Goal: Task Accomplishment & Management: Manage account settings

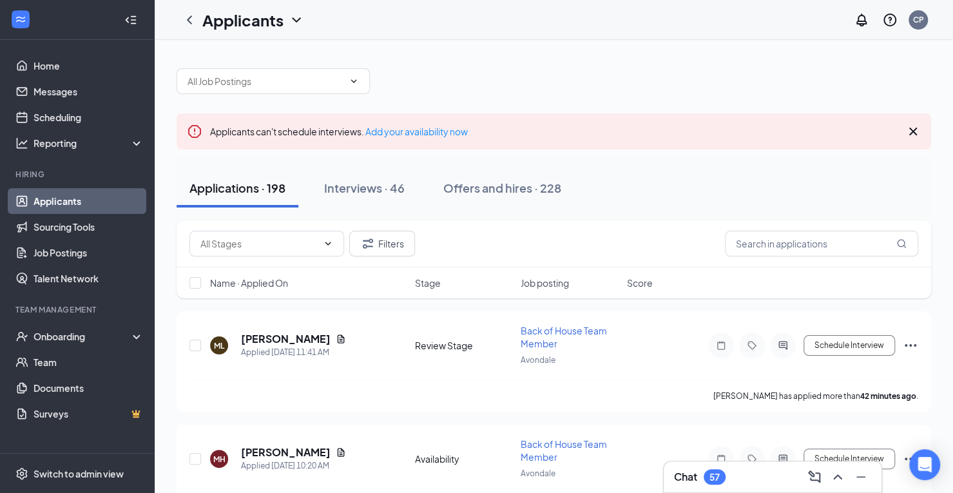
click at [261, 273] on div "Name · Applied On Stage Job posting Score" at bounding box center [554, 282] width 754 height 31
click at [259, 282] on span "Name · Applied On" at bounding box center [249, 282] width 78 height 13
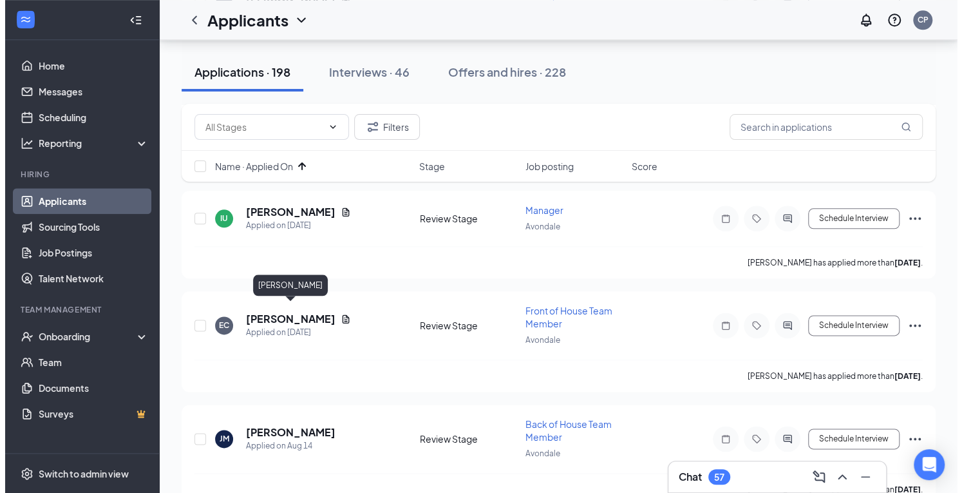
scroll to position [843, 0]
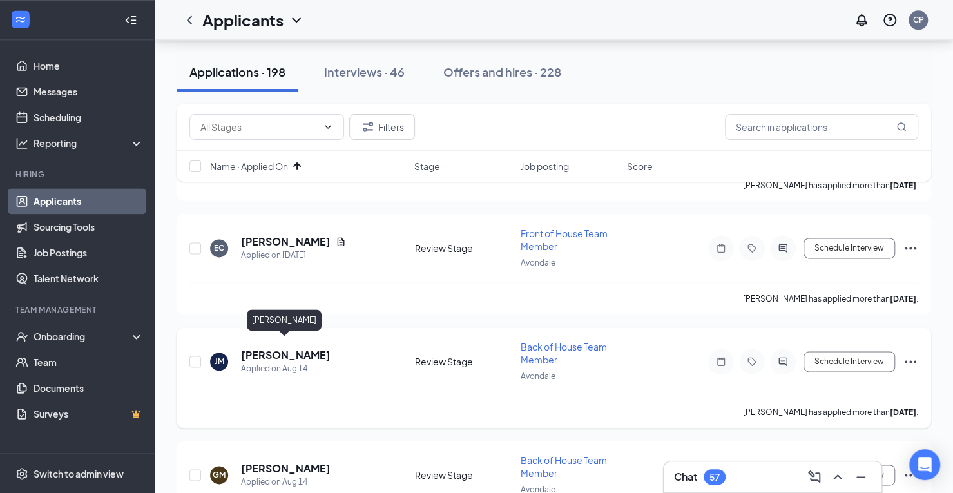
click at [290, 348] on h5 "[PERSON_NAME]" at bounding box center [286, 355] width 90 height 14
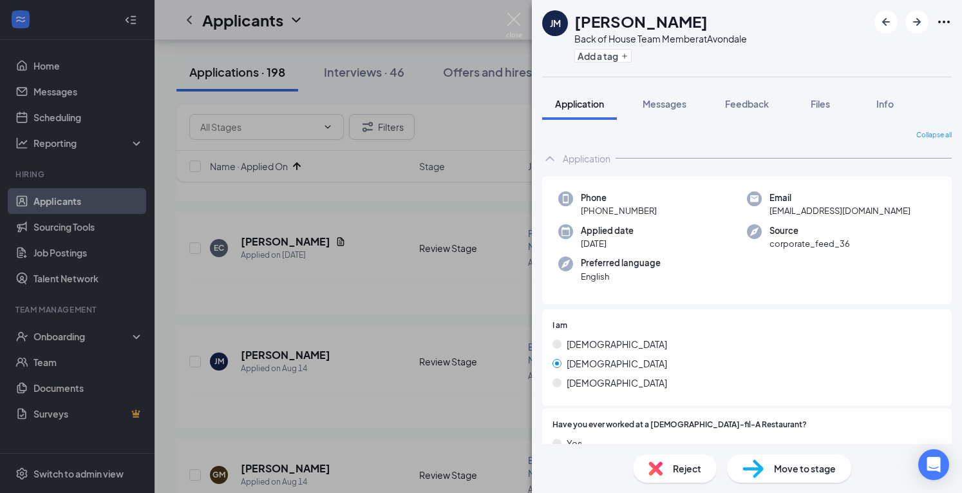
click at [763, 464] on img at bounding box center [753, 468] width 21 height 19
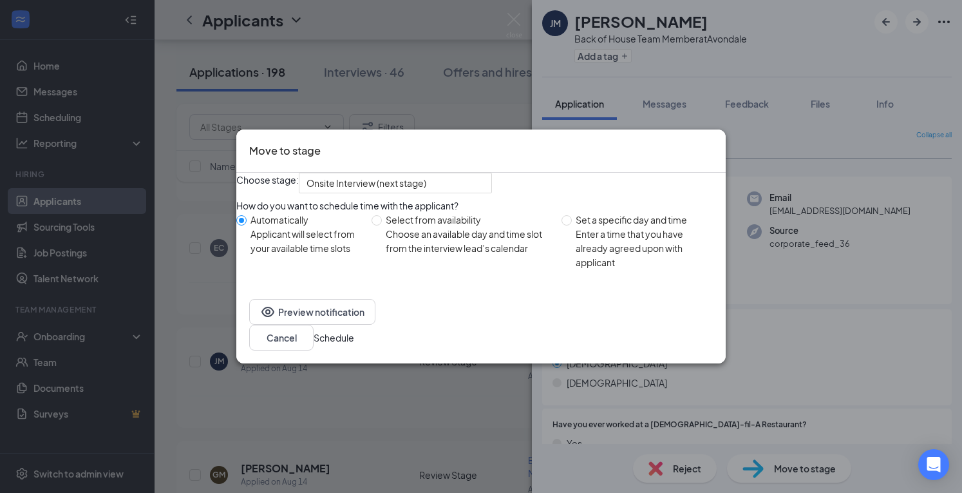
click at [354, 340] on button "Schedule" at bounding box center [334, 337] width 41 height 14
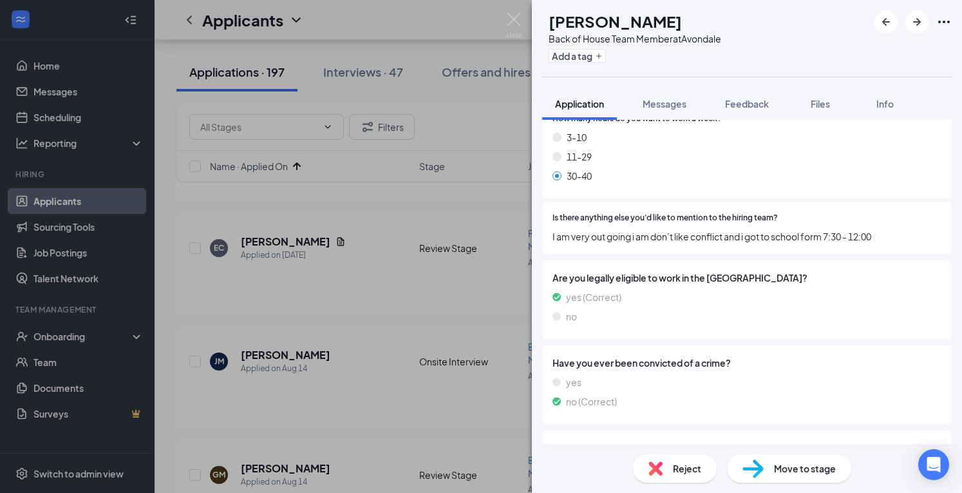
scroll to position [1282, 0]
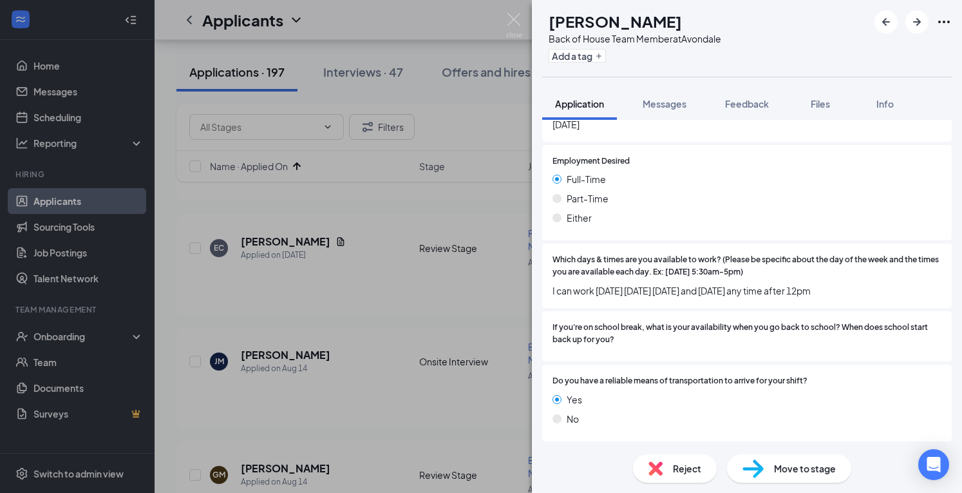
click at [669, 477] on div "Reject" at bounding box center [675, 468] width 84 height 28
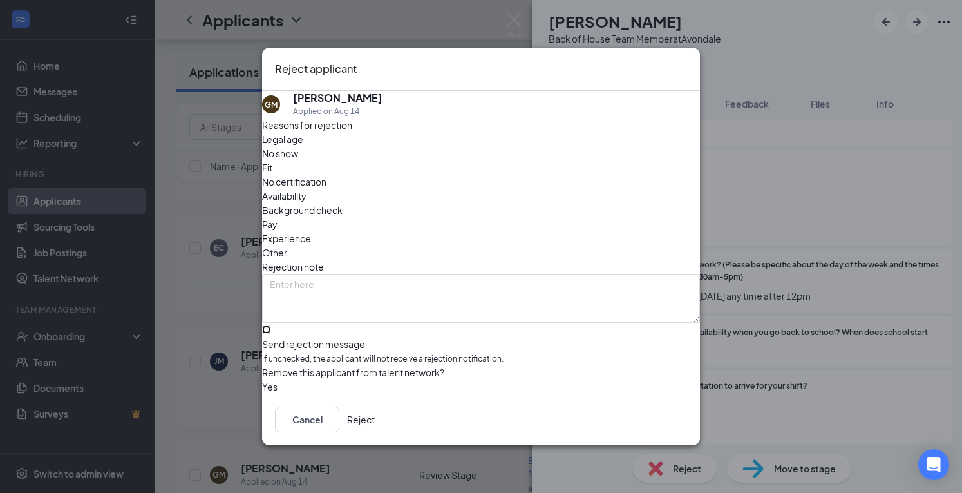
click at [271, 327] on input "Send rejection message If unchecked, the applicant will not receive a rejection…" at bounding box center [266, 329] width 8 height 8
checkbox input "true"
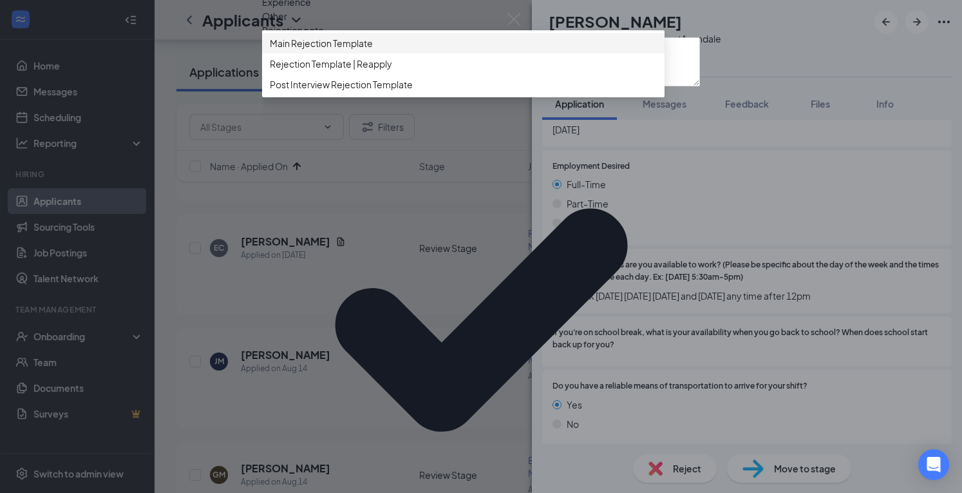
click at [390, 50] on span "Main Rejection Template" at bounding box center [463, 43] width 387 height 14
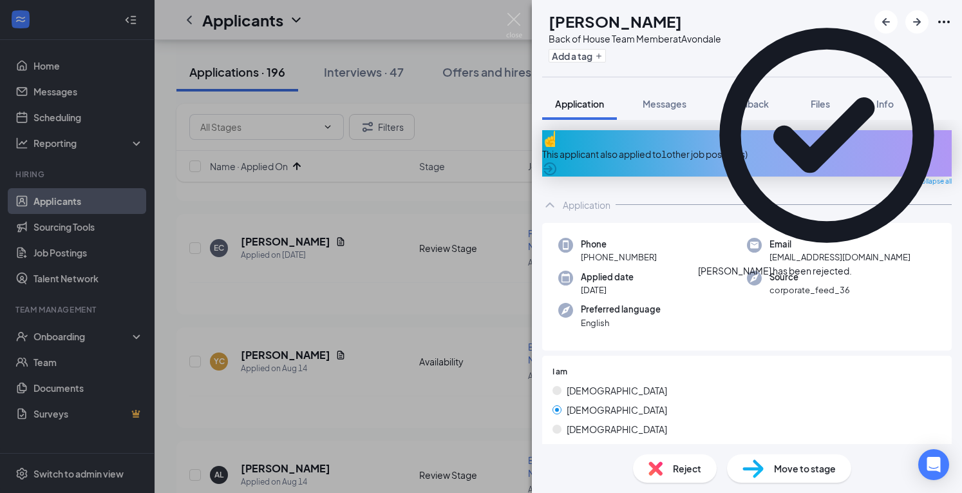
click at [904, 139] on div "This applicant also applied to 1 other job posting(s)" at bounding box center [747, 153] width 410 height 46
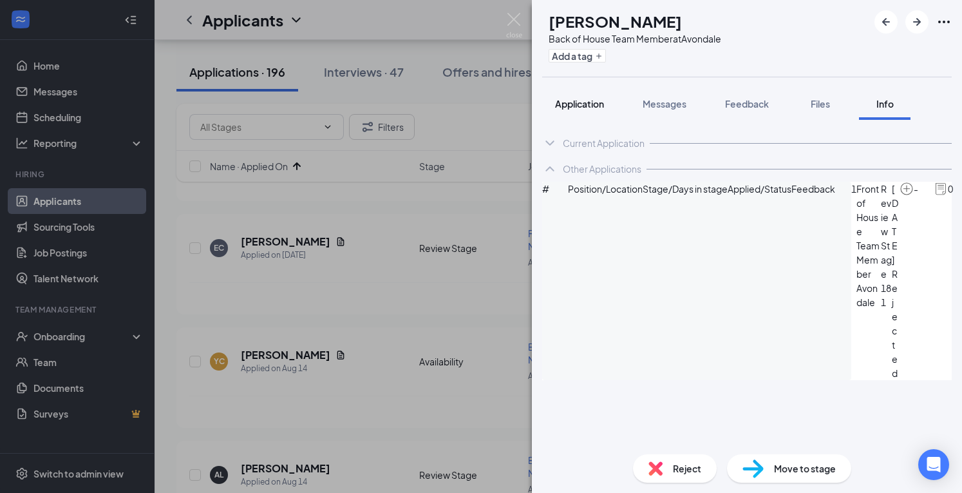
click at [580, 109] on div "Application" at bounding box center [579, 103] width 49 height 13
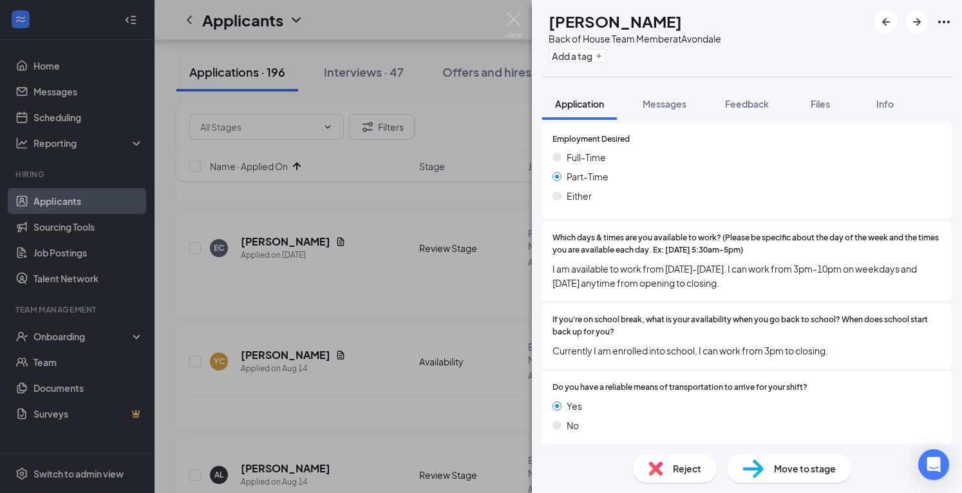
scroll to position [1375, 0]
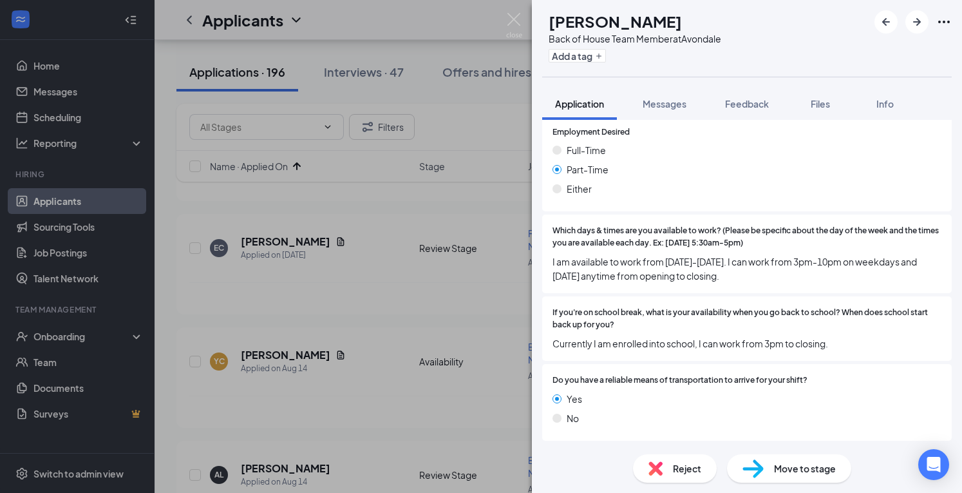
click at [684, 477] on div "Reject" at bounding box center [675, 468] width 84 height 28
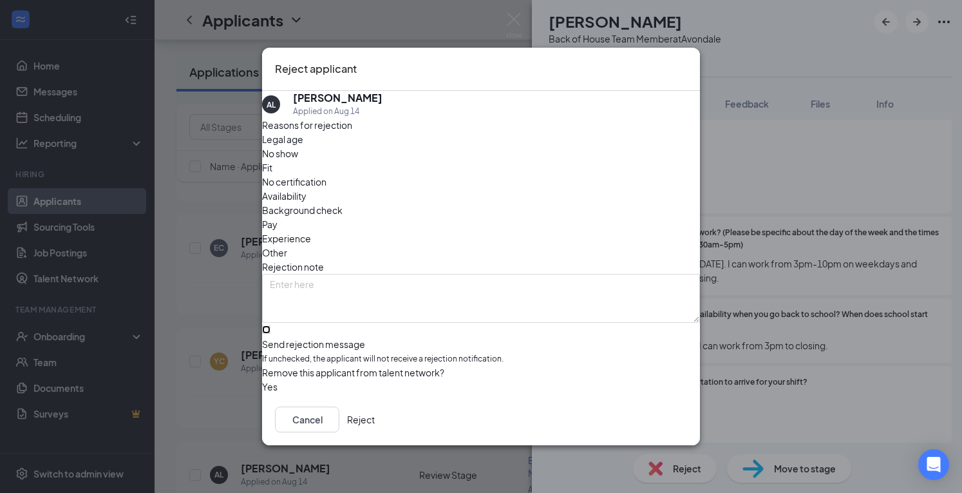
click at [271, 325] on input "Send rejection message If unchecked, the applicant will not receive a rejection…" at bounding box center [266, 329] width 8 height 8
checkbox input "true"
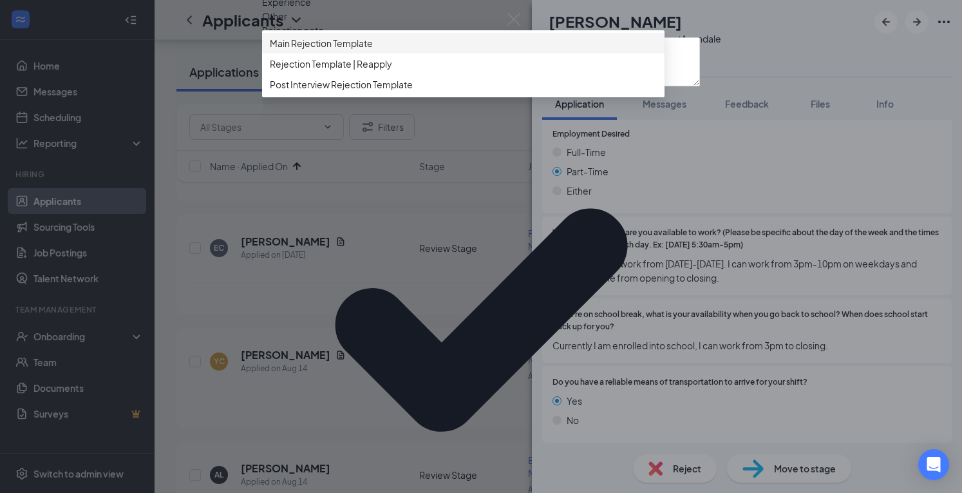
click at [371, 50] on span "Main Rejection Template" at bounding box center [321, 43] width 103 height 14
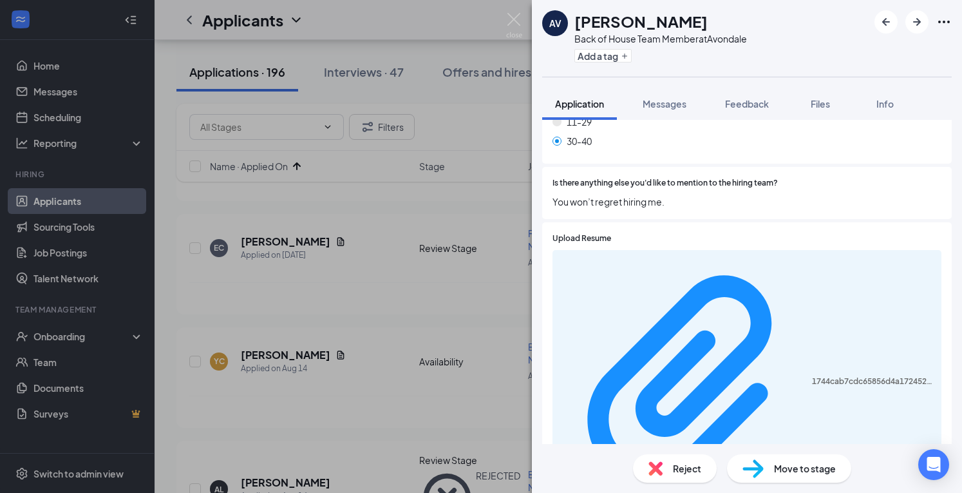
scroll to position [941, 0]
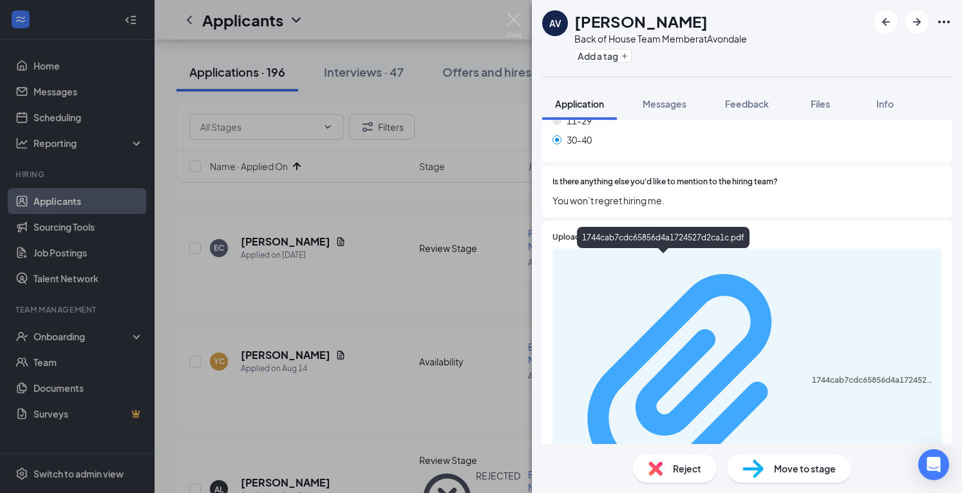
click at [812, 375] on div "1744cab7cdc65856d4a1724527d2ca1c.pdf" at bounding box center [873, 380] width 122 height 10
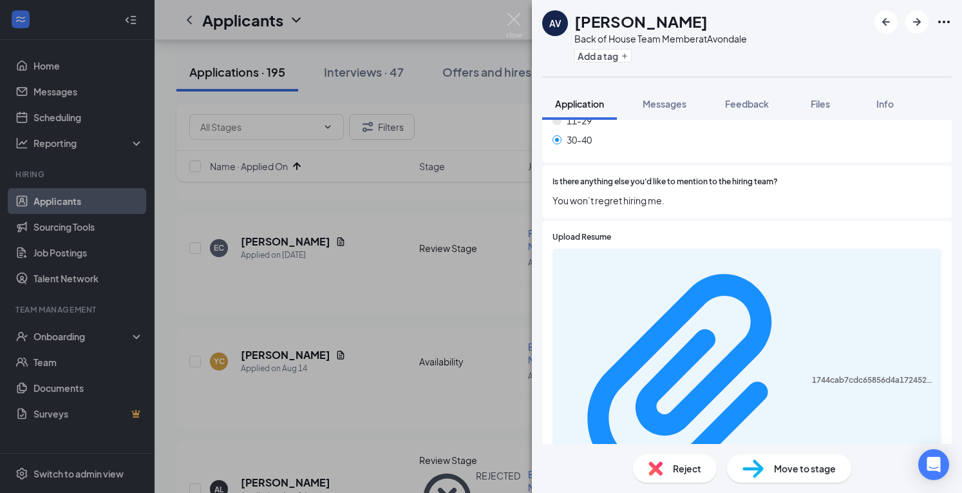
click at [666, 467] on div "Reject" at bounding box center [675, 468] width 84 height 28
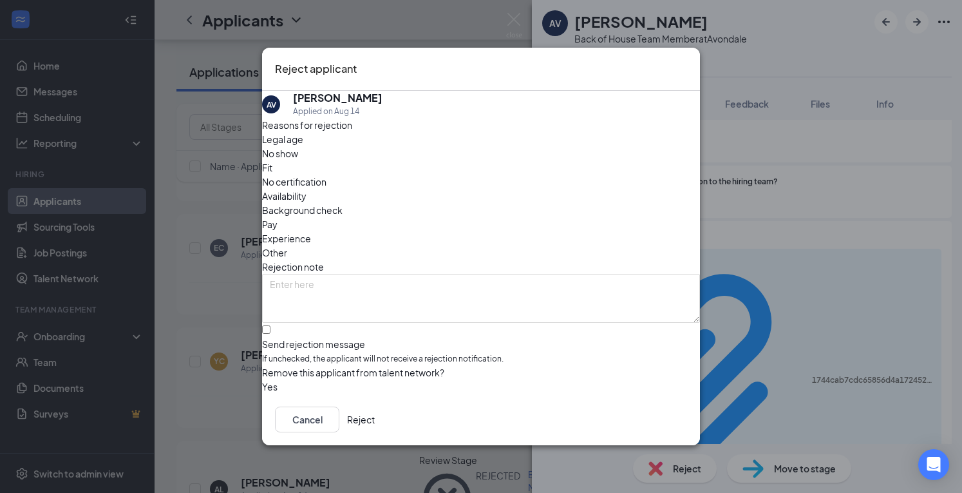
click at [401, 365] on div "Remove this applicant from talent network?" at bounding box center [481, 372] width 438 height 14
click at [271, 325] on input "Send rejection message If unchecked, the applicant will not receive a rejection…" at bounding box center [266, 329] width 8 height 8
checkbox input "true"
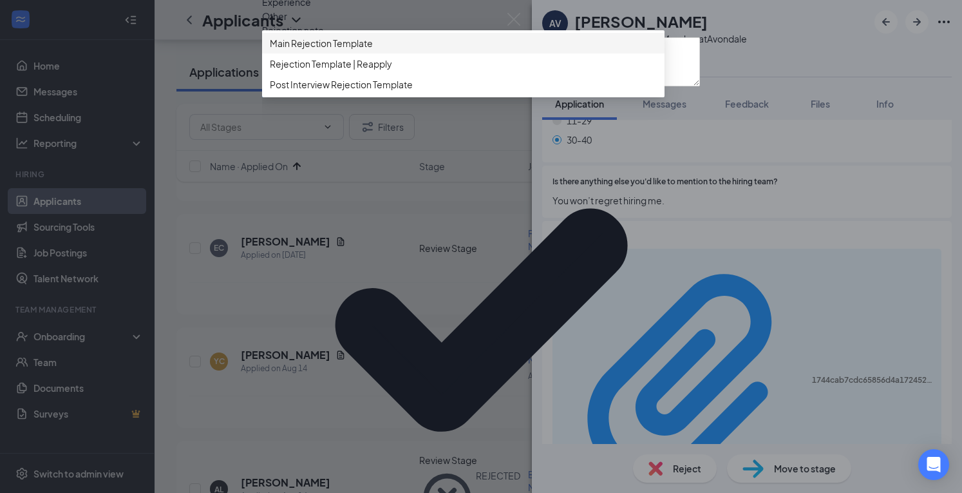
click at [414, 50] on span "Main Rejection Template" at bounding box center [463, 43] width 387 height 14
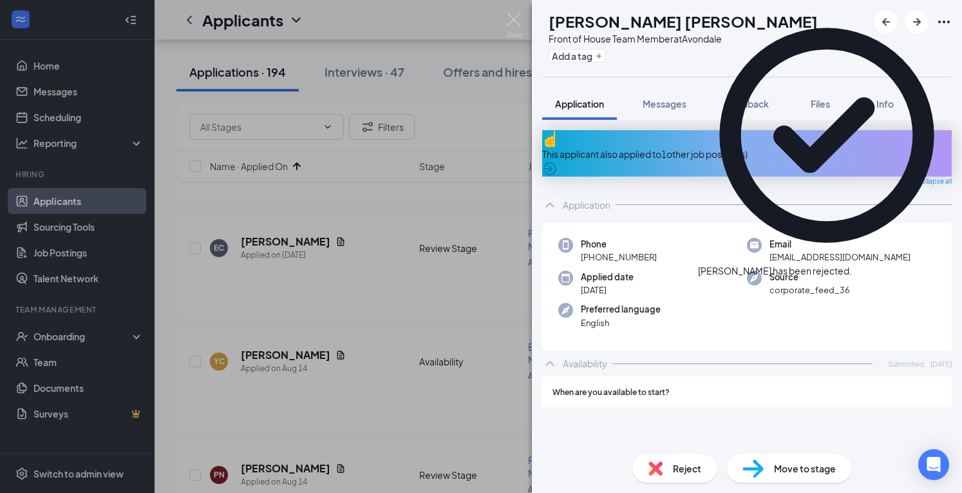
click at [839, 147] on div "This applicant also applied to 1 other job posting(s)" at bounding box center [747, 154] width 410 height 14
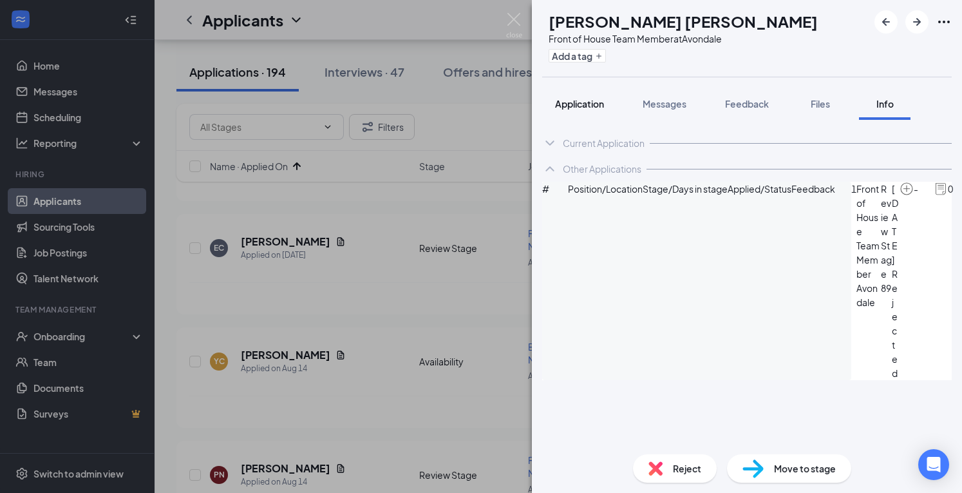
click at [568, 95] on button "Application" at bounding box center [579, 104] width 75 height 32
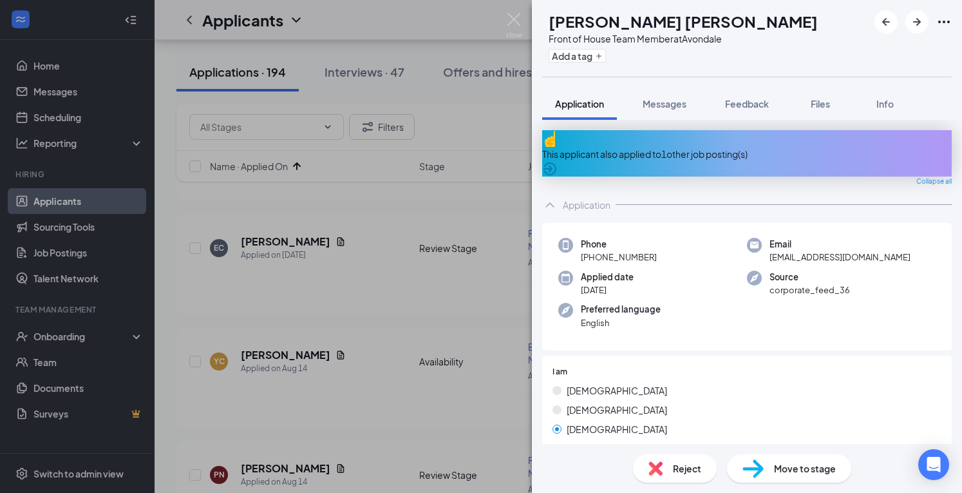
click at [514, 17] on img at bounding box center [514, 25] width 16 height 25
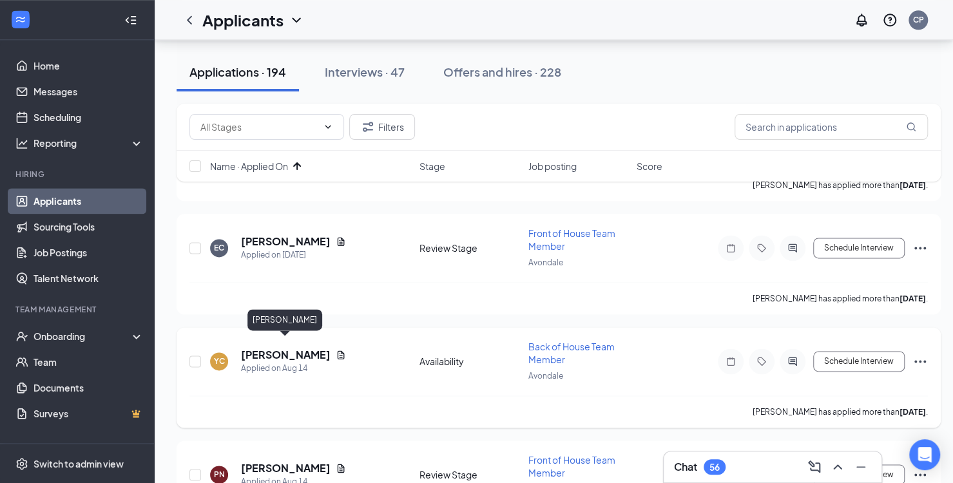
click at [292, 348] on h5 "[PERSON_NAME]" at bounding box center [286, 355] width 90 height 14
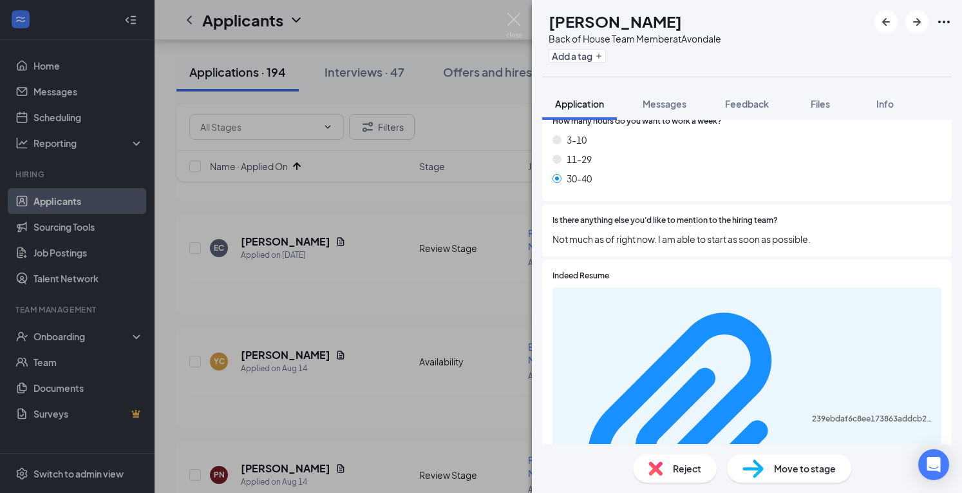
scroll to position [832, 0]
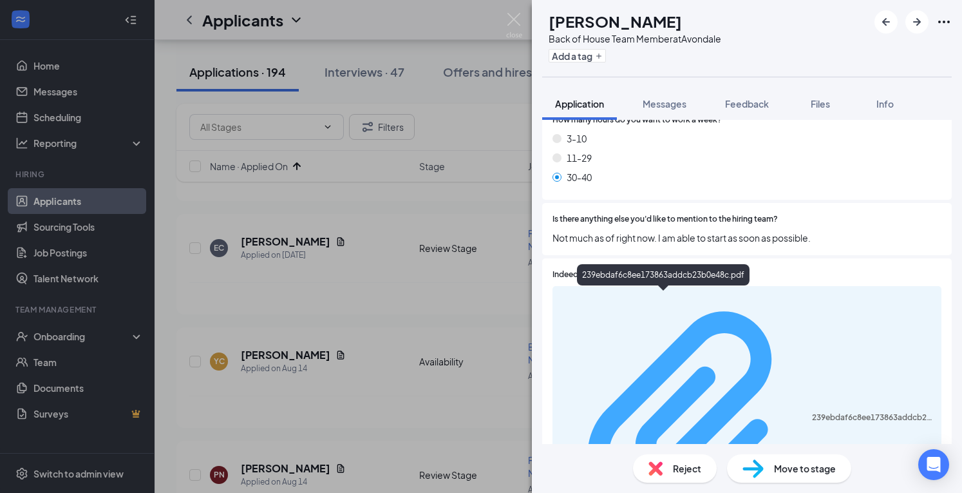
click at [812, 412] on div "239ebdaf6c8ee173863addcb23b0e48c.pdf" at bounding box center [873, 417] width 122 height 10
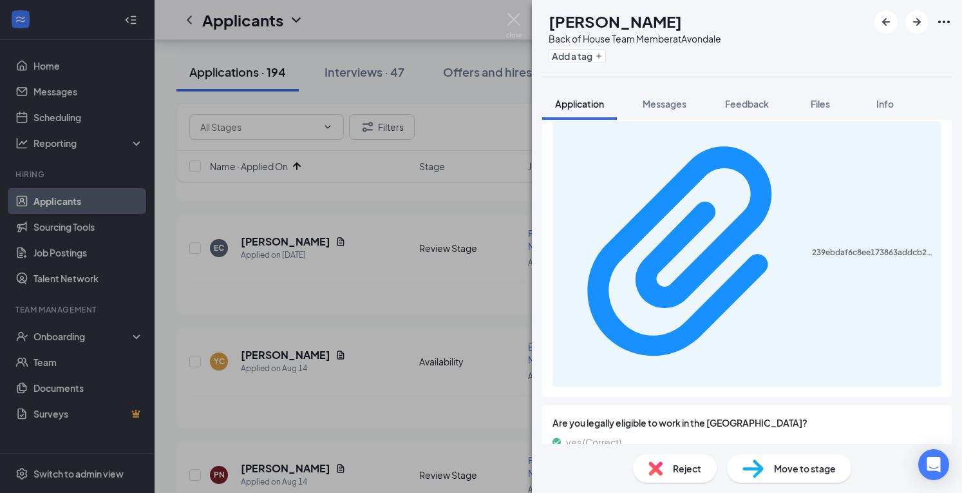
click at [698, 462] on span "Reject" at bounding box center [687, 468] width 28 height 14
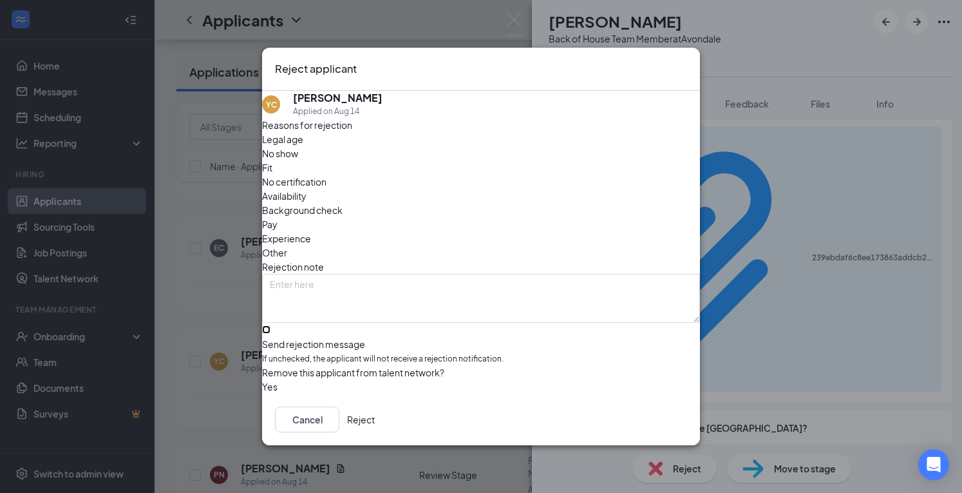
click at [271, 325] on input "Send rejection message If unchecked, the applicant will not receive a rejection…" at bounding box center [266, 329] width 8 height 8
checkbox input "true"
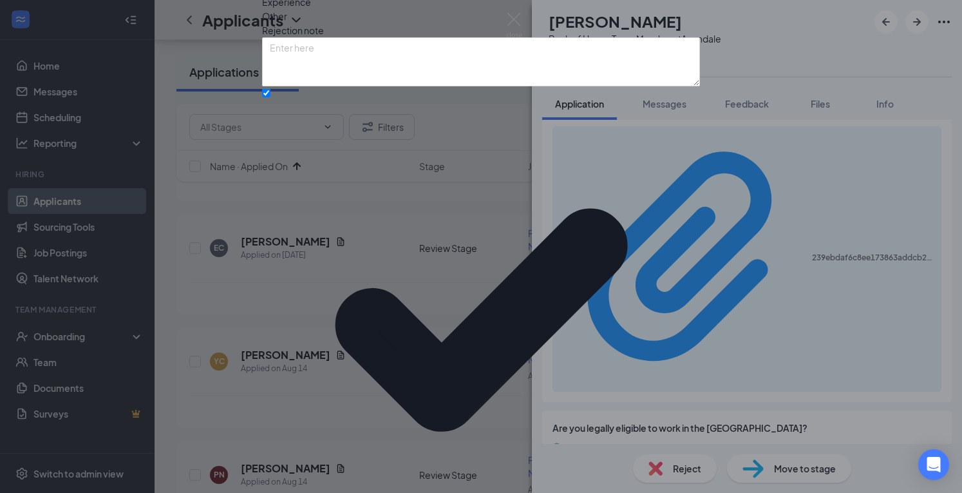
click at [396, 354] on div "Reasons for rejection Legal age No show Fit No certification Availability Backg…" at bounding box center [481, 262] width 438 height 763
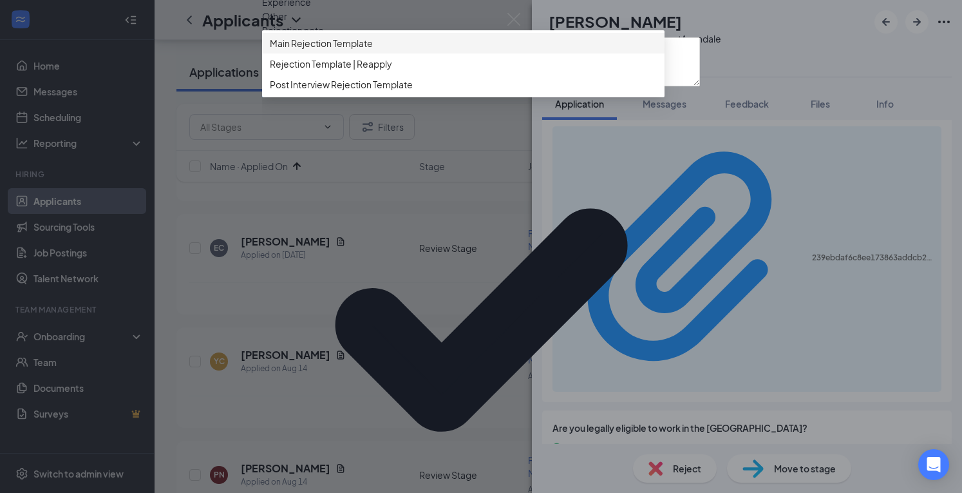
click at [423, 53] on div "Main Rejection Template" at bounding box center [463, 43] width 403 height 21
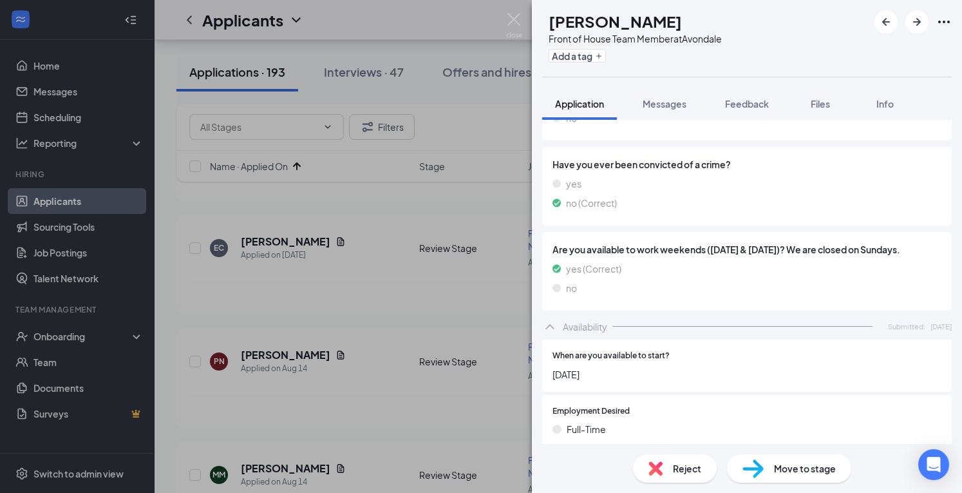
scroll to position [1394, 0]
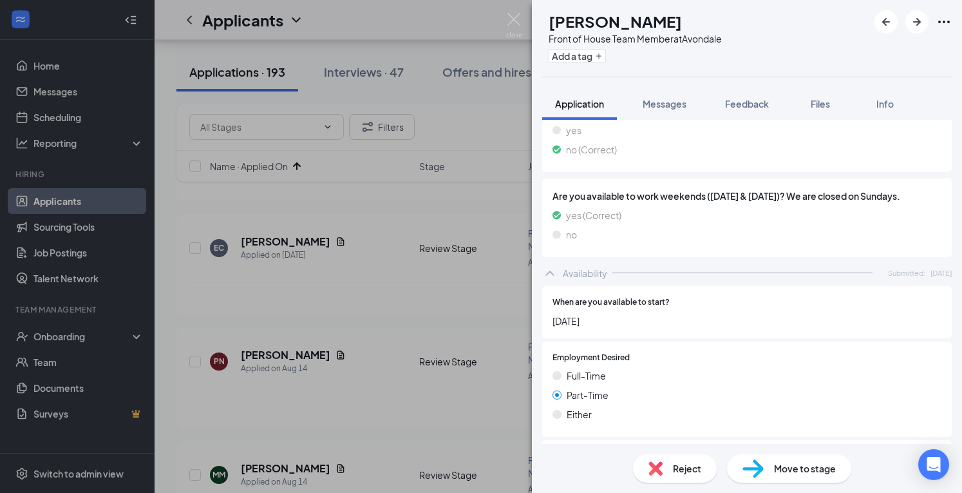
click at [694, 472] on span "Reject" at bounding box center [687, 468] width 28 height 14
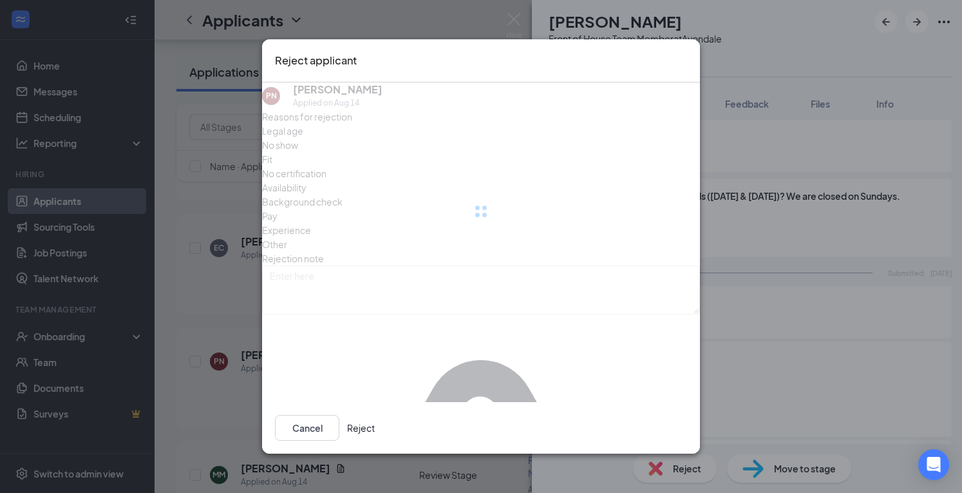
scroll to position [1389, 0]
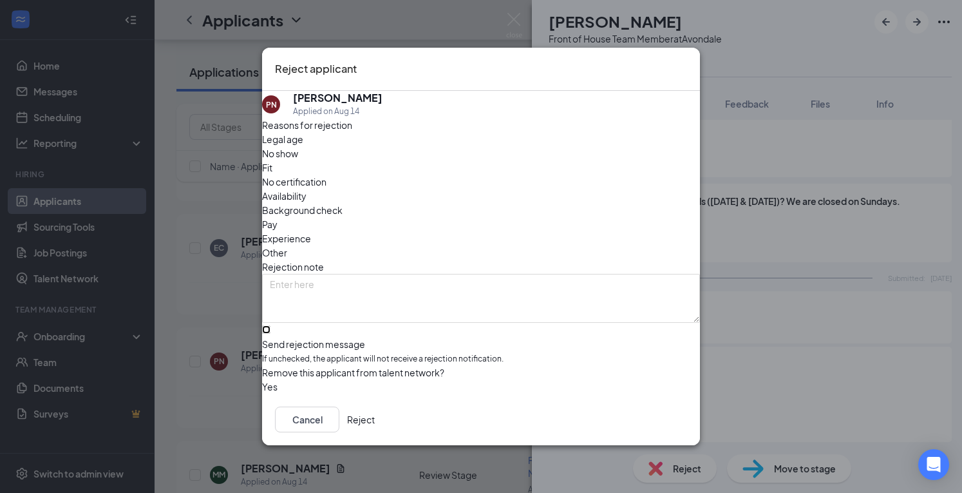
click at [271, 325] on input "Send rejection message If unchecked, the applicant will not receive a rejection…" at bounding box center [266, 329] width 8 height 8
checkbox input "true"
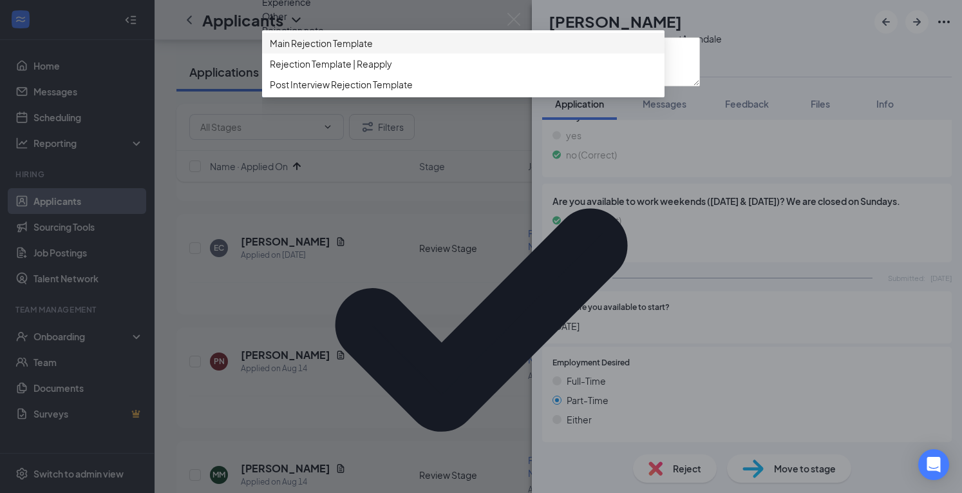
click at [399, 50] on span "Main Rejection Template" at bounding box center [463, 43] width 387 height 14
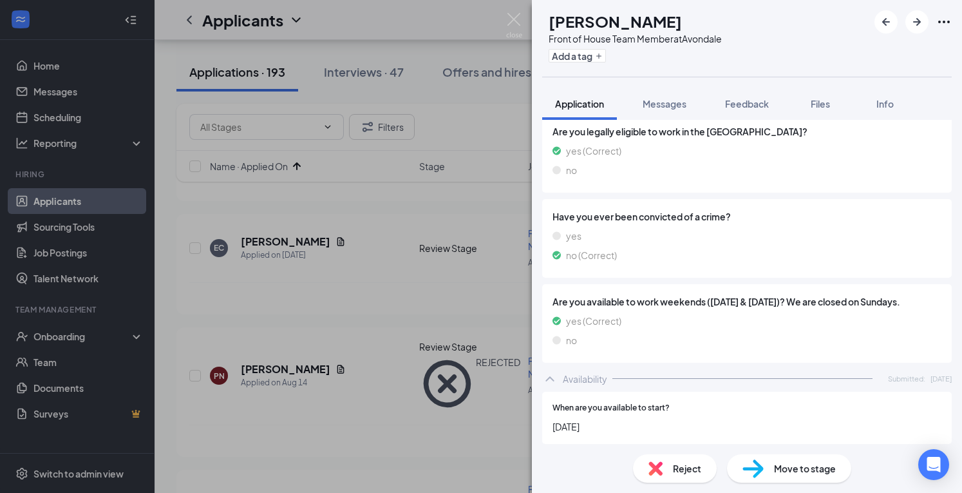
scroll to position [1465, 0]
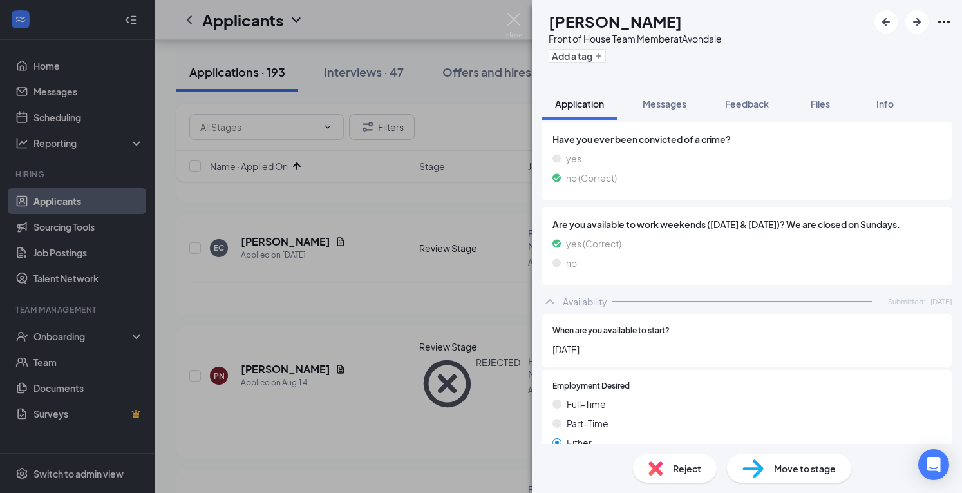
click at [782, 465] on span "Move to stage" at bounding box center [805, 468] width 62 height 14
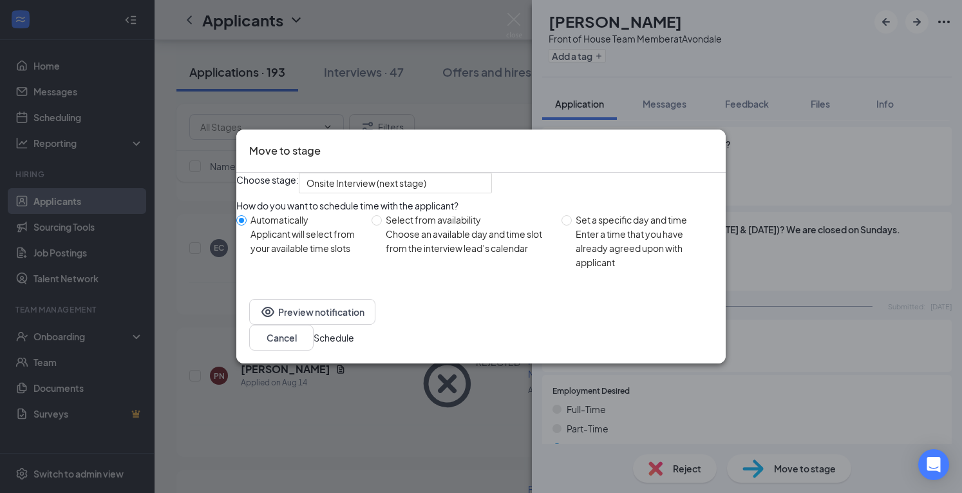
click at [354, 336] on button "Schedule" at bounding box center [334, 337] width 41 height 14
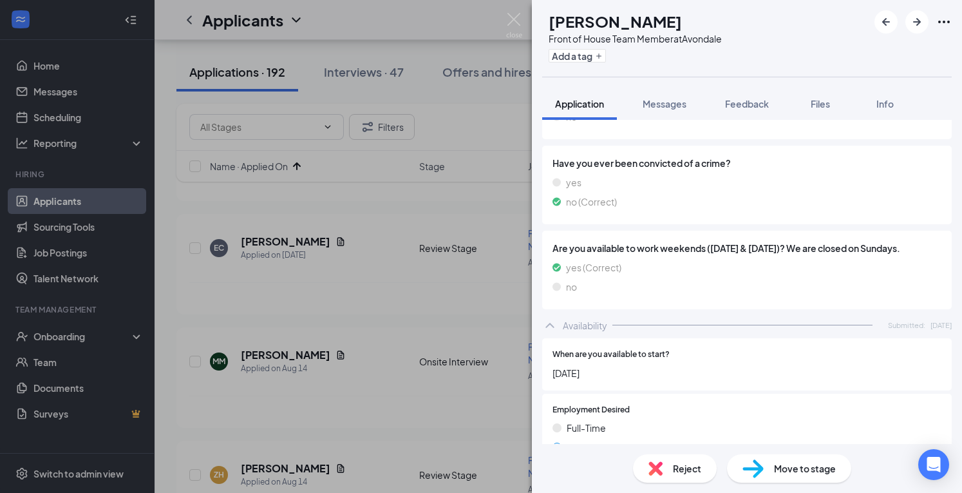
scroll to position [1415, 0]
click at [763, 462] on img at bounding box center [753, 468] width 21 height 19
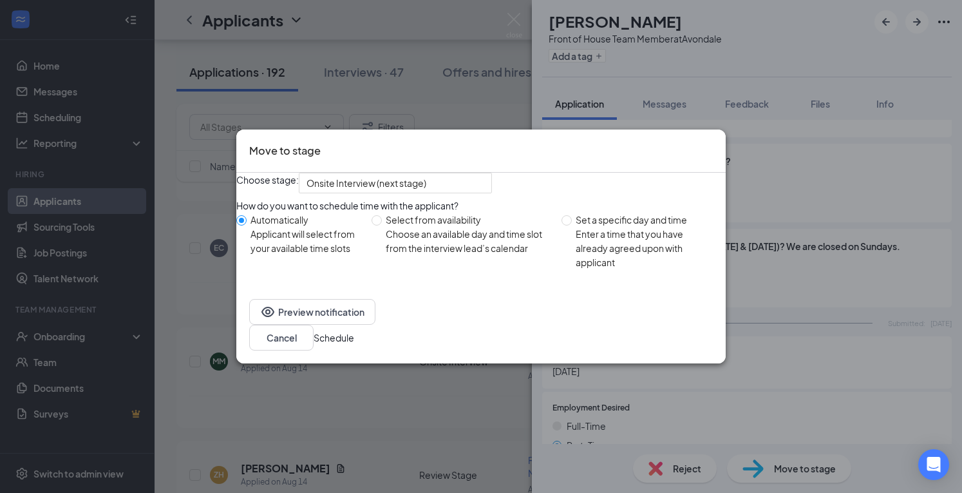
click at [354, 341] on button "Schedule" at bounding box center [334, 337] width 41 height 14
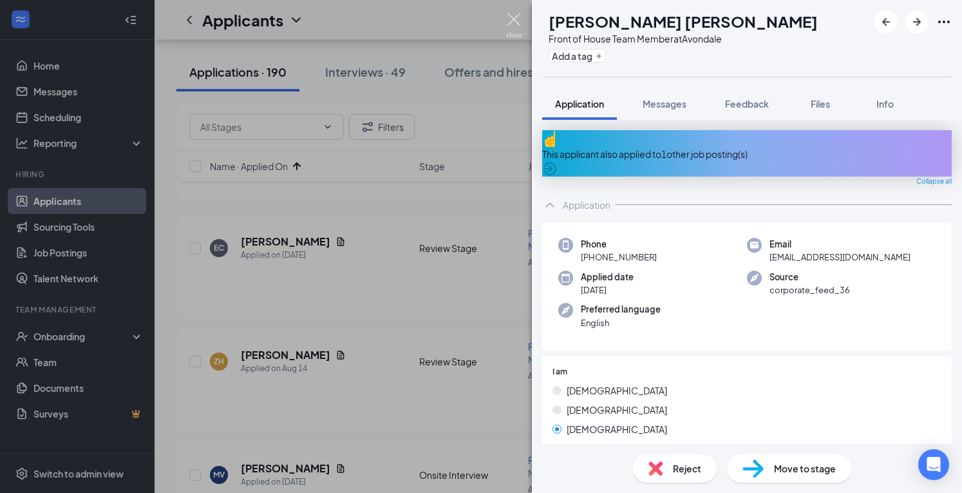
click at [506, 29] on img at bounding box center [514, 25] width 16 height 25
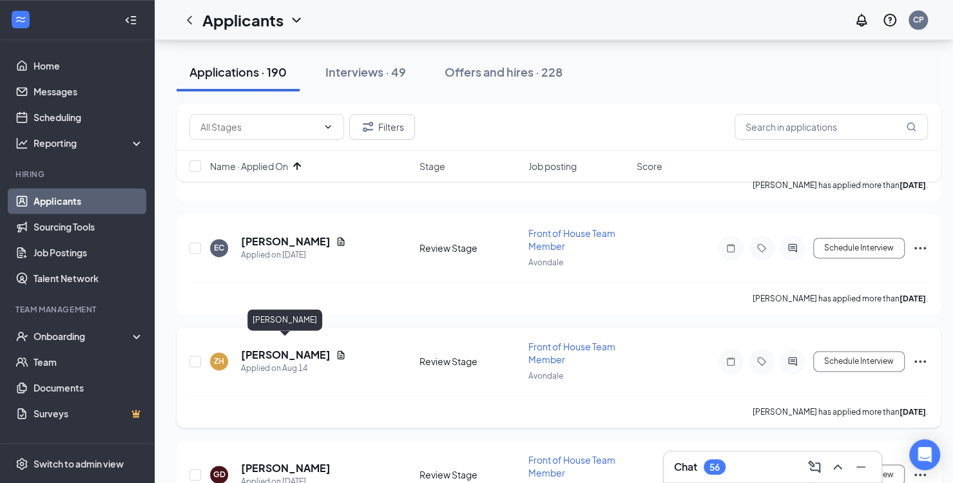
click at [287, 348] on h5 "[PERSON_NAME]" at bounding box center [286, 355] width 90 height 14
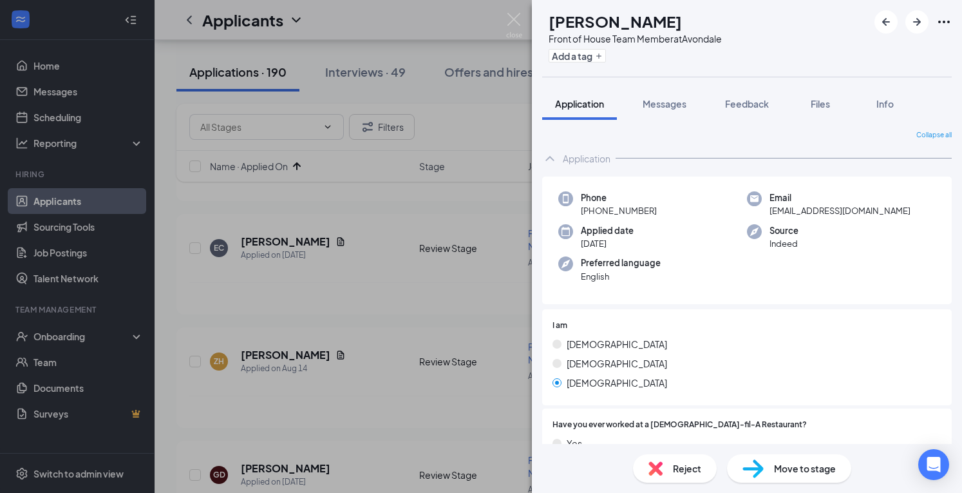
click at [668, 466] on div "Reject" at bounding box center [675, 468] width 84 height 28
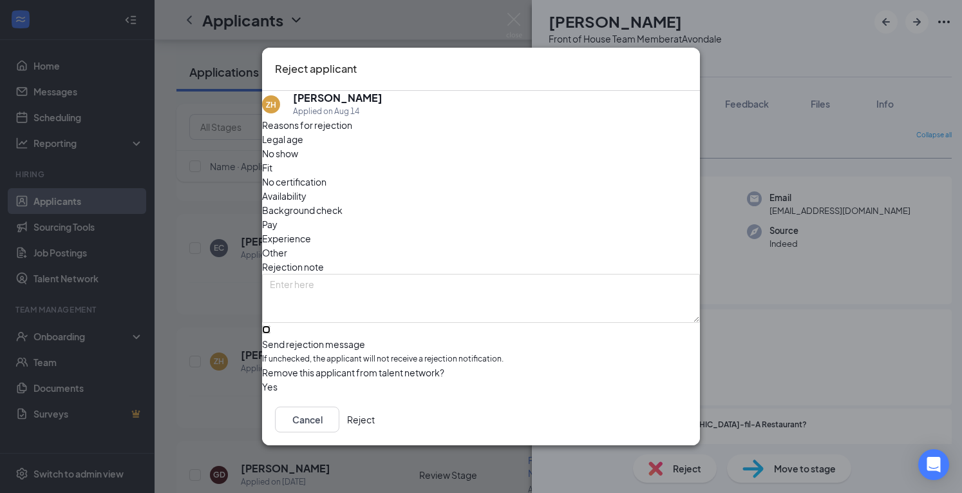
click at [271, 325] on input "Send rejection message If unchecked, the applicant will not receive a rejection…" at bounding box center [266, 329] width 8 height 8
checkbox input "true"
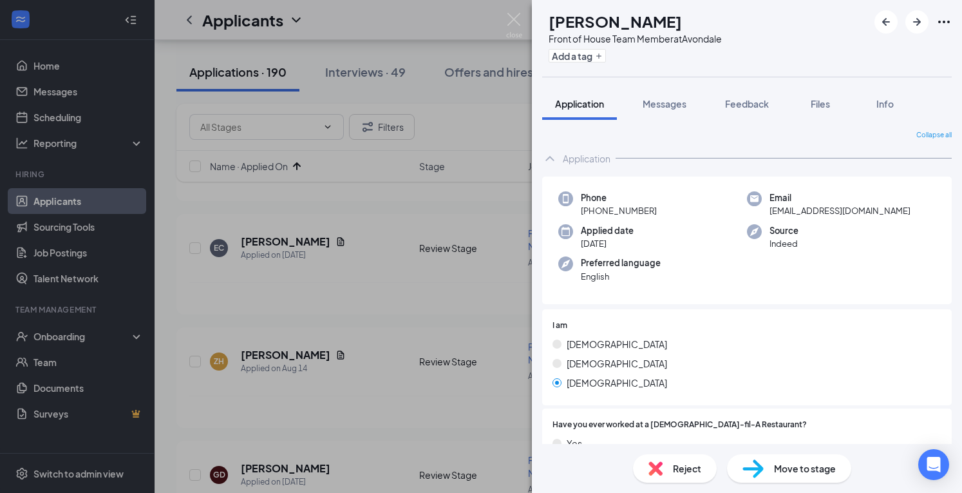
click at [659, 477] on div "Reject" at bounding box center [675, 468] width 84 height 28
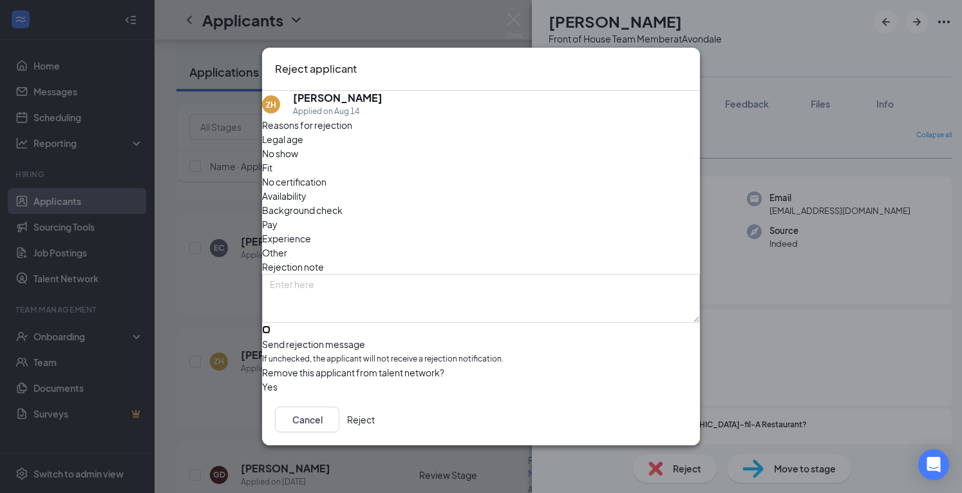
click at [271, 325] on input "Send rejection message If unchecked, the applicant will not receive a rejection…" at bounding box center [266, 329] width 8 height 8
checkbox input "true"
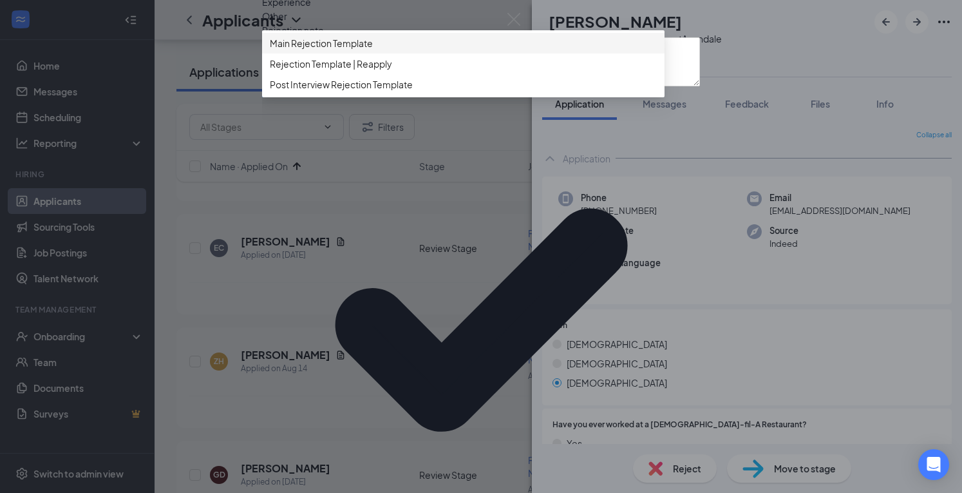
click at [336, 50] on span "Main Rejection Template" at bounding box center [321, 43] width 103 height 14
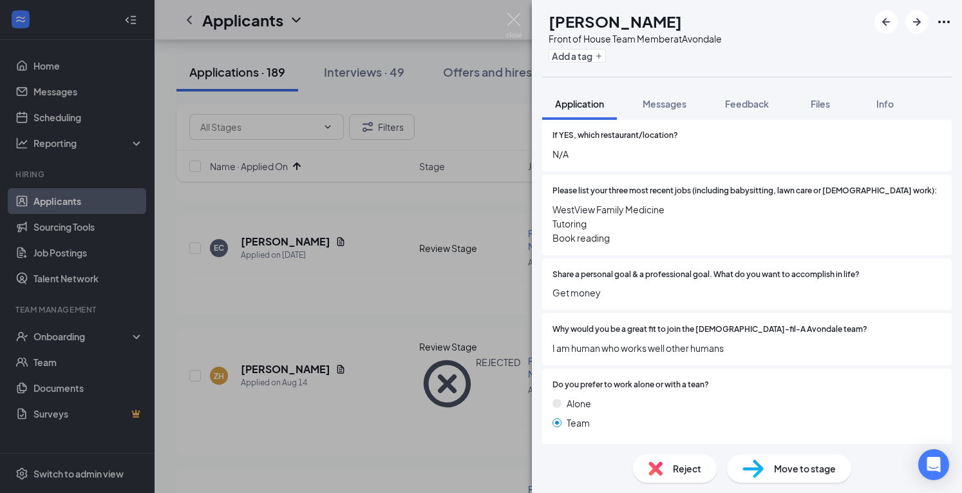
scroll to position [370, 0]
click at [662, 476] on div "Reject" at bounding box center [675, 468] width 84 height 28
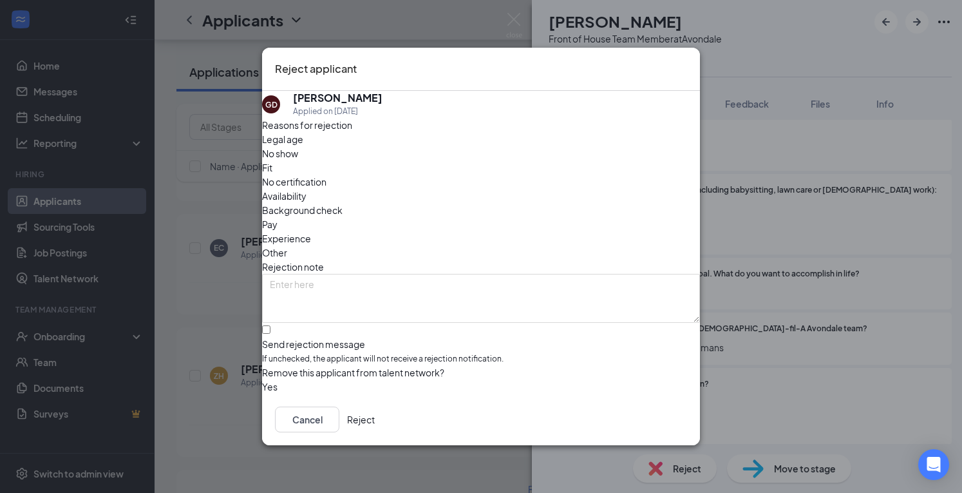
click at [405, 332] on div "Reasons for rejection Legal age No show Fit No certification Availability Backg…" at bounding box center [481, 256] width 438 height 276
click at [271, 325] on input "Send rejection message If unchecked, the applicant will not receive a rejection…" at bounding box center [266, 329] width 8 height 8
checkbox input "true"
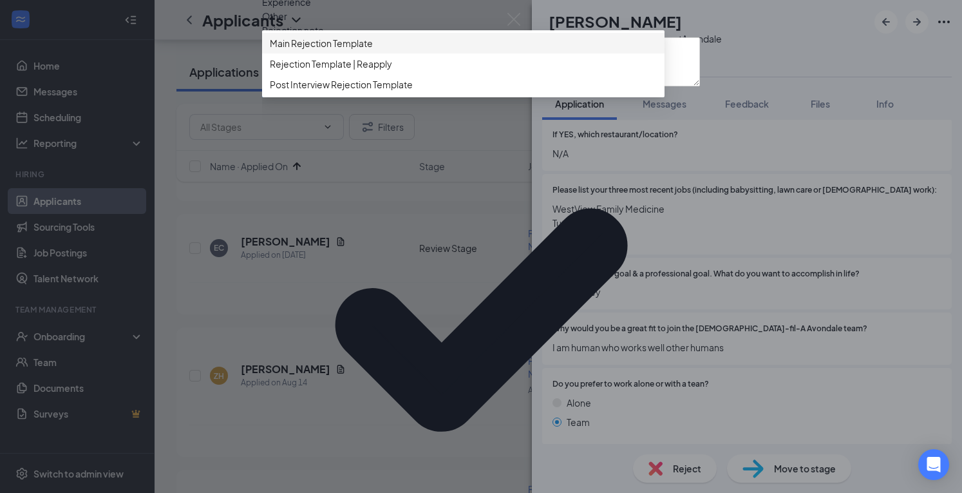
click at [457, 50] on span "Main Rejection Template" at bounding box center [463, 43] width 387 height 14
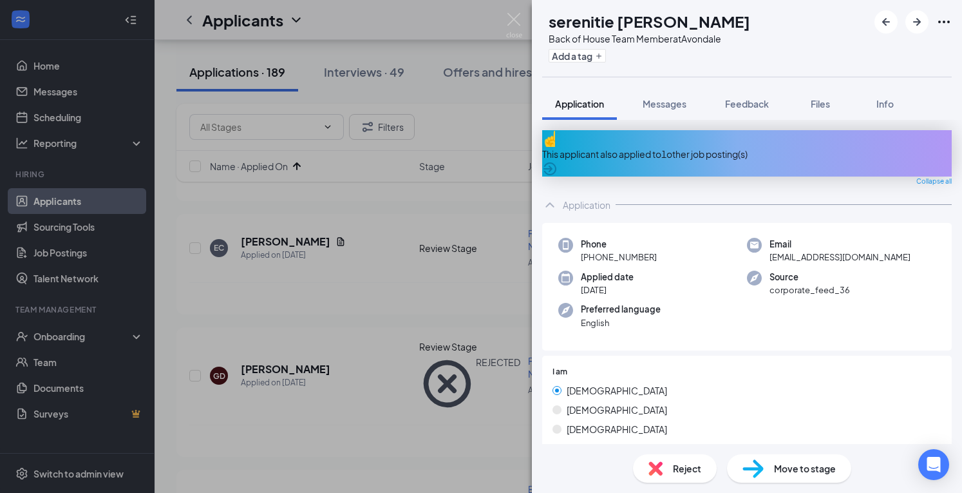
click at [684, 147] on div "This applicant also applied to 1 other job posting(s)" at bounding box center [747, 154] width 410 height 14
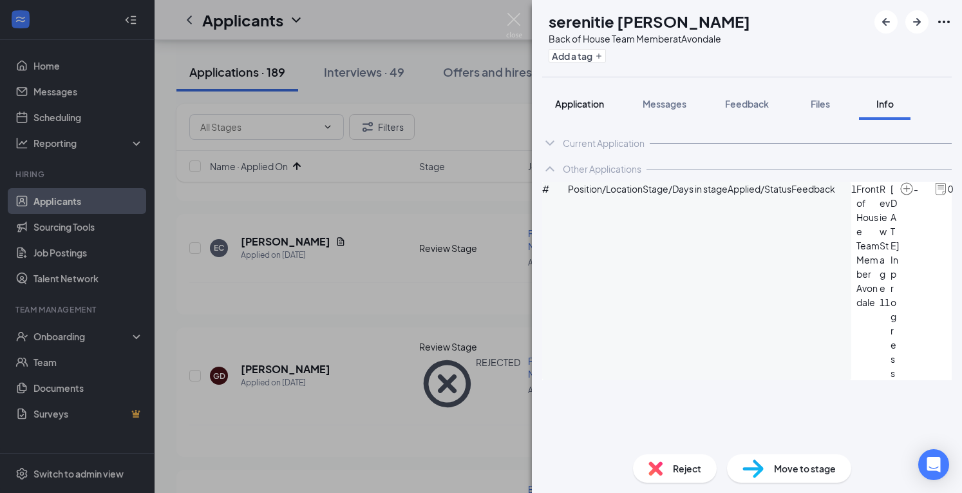
click at [592, 106] on span "Application" at bounding box center [579, 104] width 49 height 12
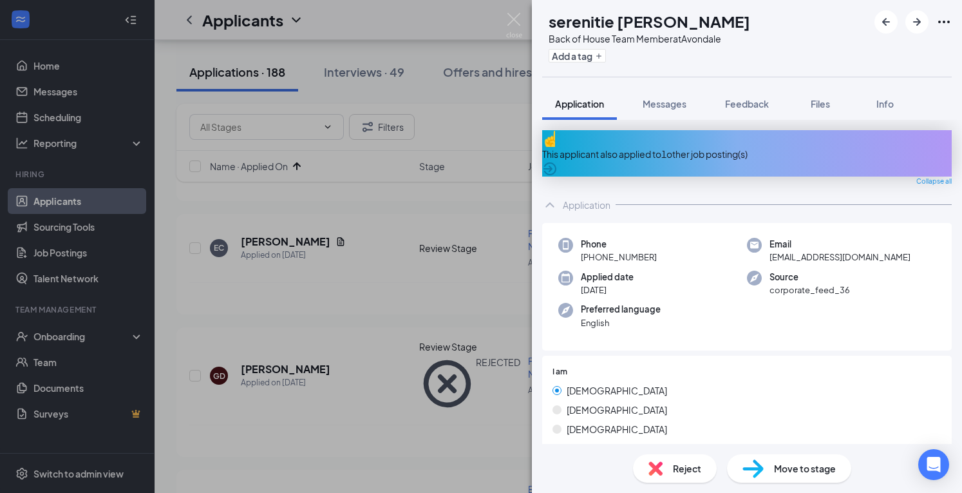
click at [675, 147] on div "This applicant also applied to 1 other job posting(s)" at bounding box center [747, 154] width 410 height 14
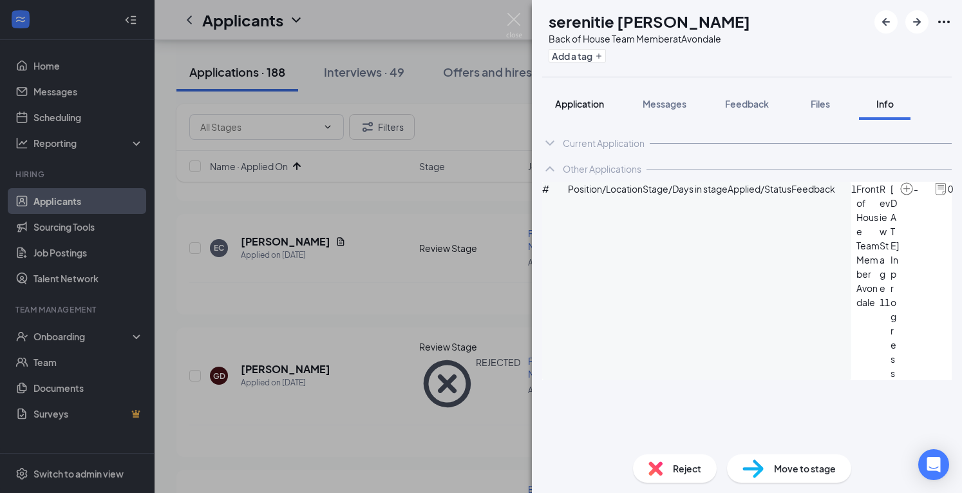
click at [600, 101] on span "Application" at bounding box center [579, 104] width 49 height 12
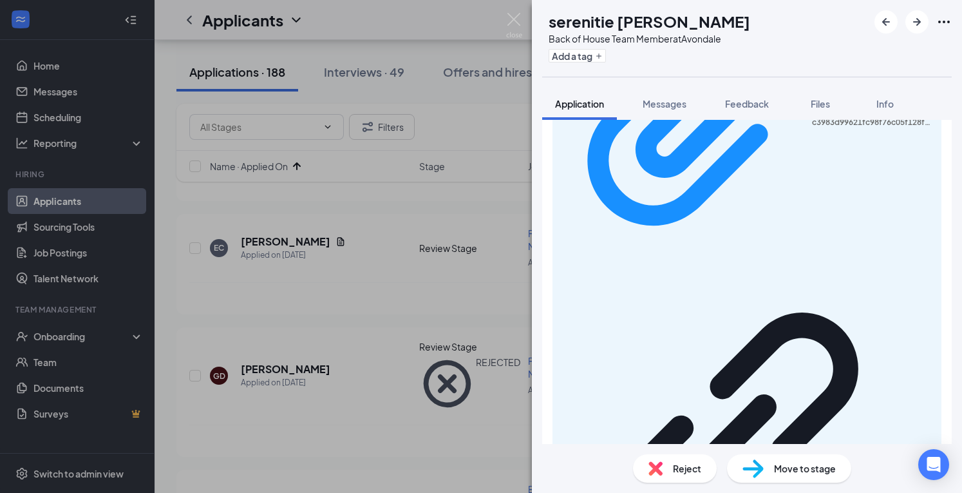
scroll to position [1444, 0]
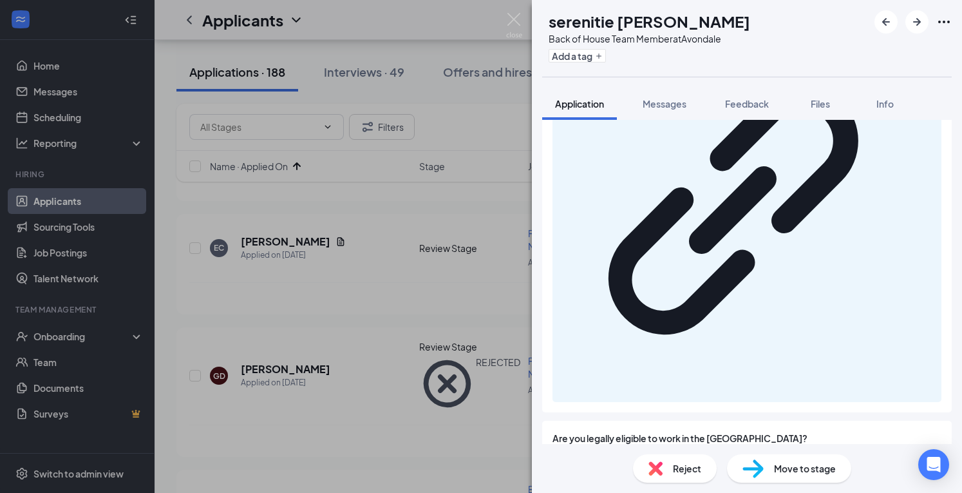
click at [669, 464] on div "Reject" at bounding box center [675, 468] width 84 height 28
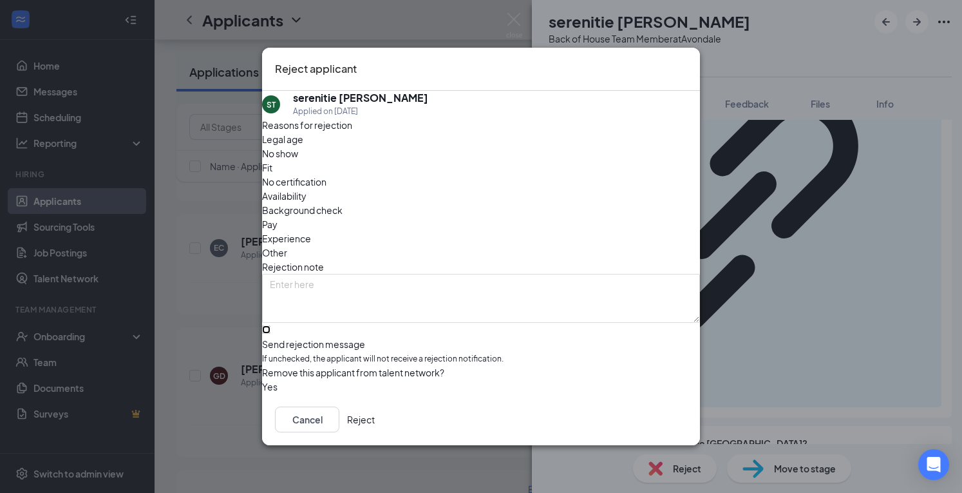
click at [271, 325] on input "Send rejection message If unchecked, the applicant will not receive a rejection…" at bounding box center [266, 329] width 8 height 8
checkbox input "true"
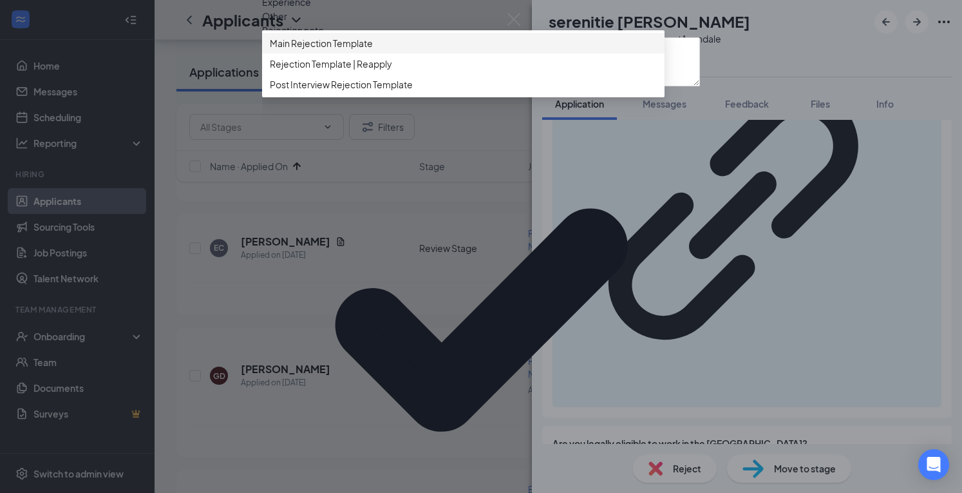
click at [373, 50] on span "Main Rejection Template" at bounding box center [321, 43] width 103 height 14
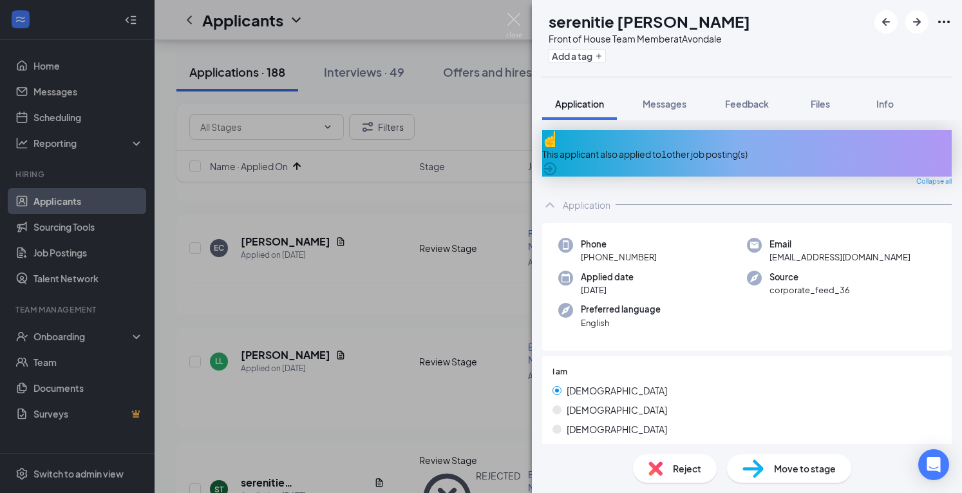
click at [656, 468] on img at bounding box center [656, 468] width 14 height 14
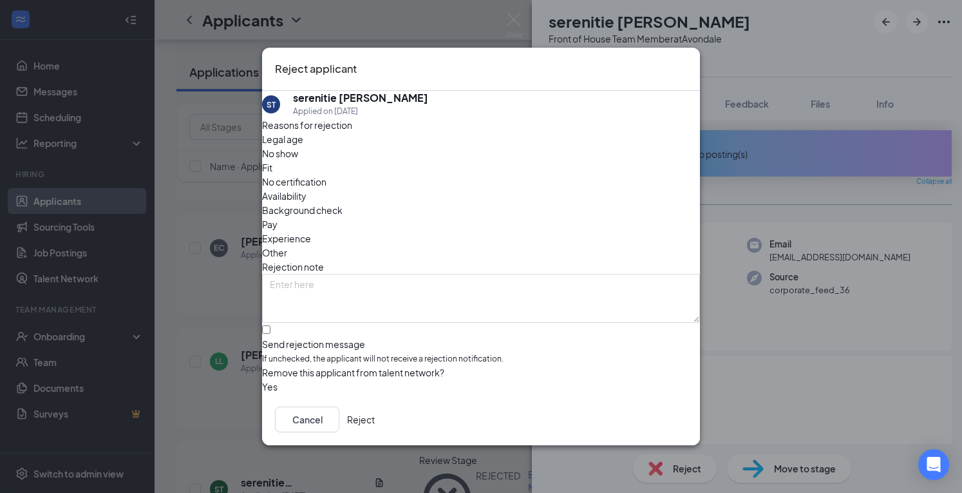
click at [375, 432] on button "Reject" at bounding box center [361, 420] width 28 height 26
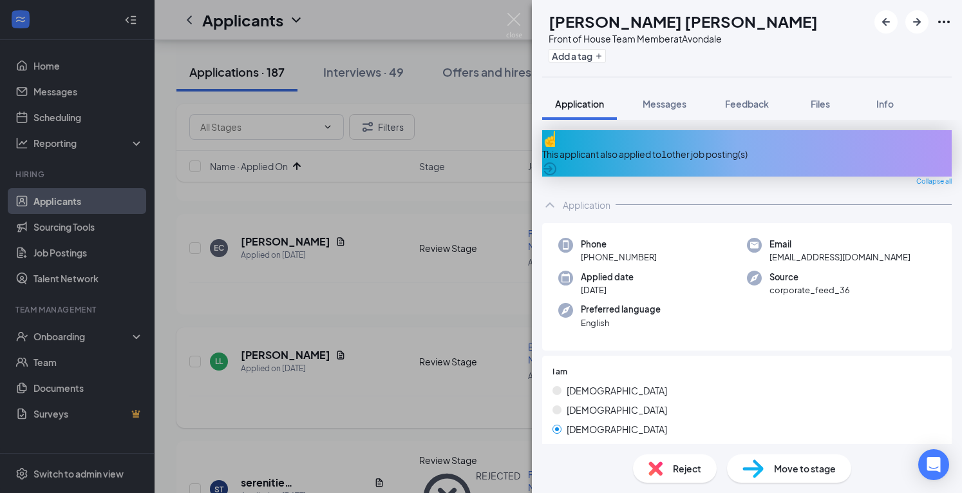
click at [514, 17] on img at bounding box center [514, 25] width 16 height 25
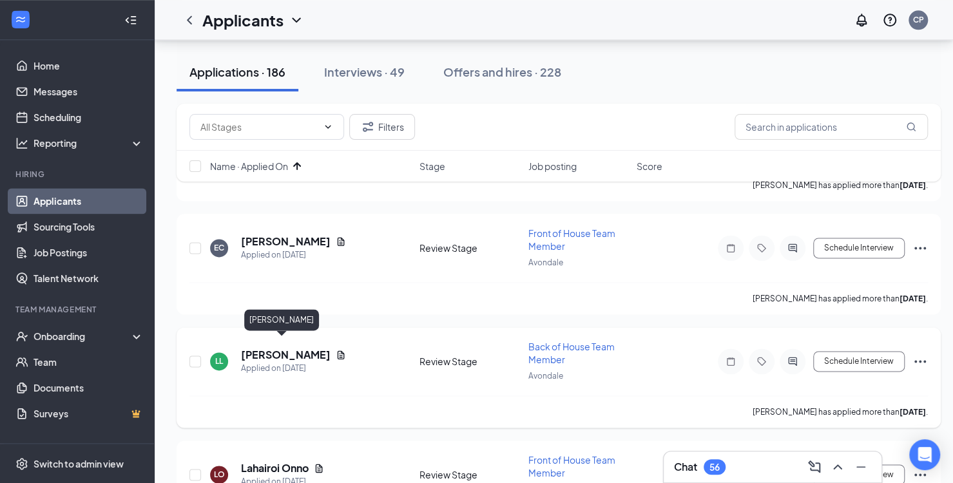
click at [263, 348] on h5 "[PERSON_NAME]" at bounding box center [286, 355] width 90 height 14
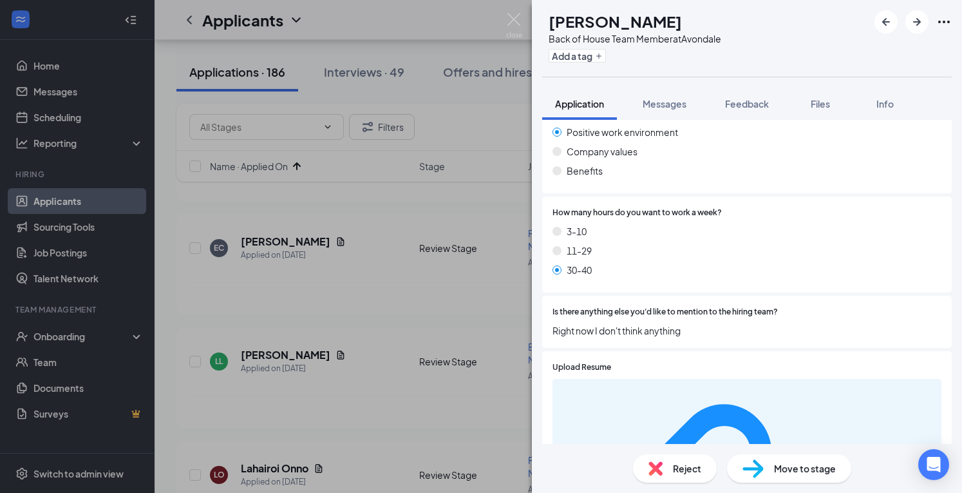
scroll to position [781, 0]
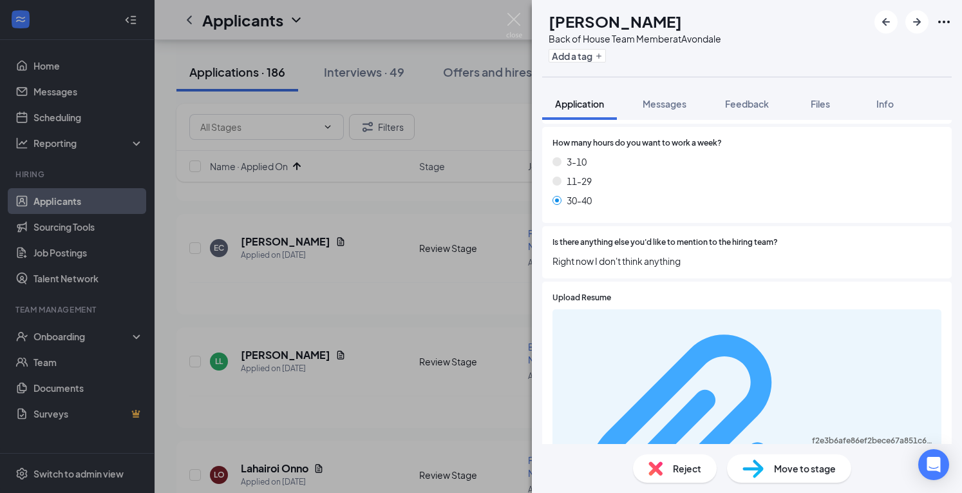
click at [812, 435] on div "f2e3b6afe86ef2bece67a851c68ddf5e.pdf" at bounding box center [873, 440] width 122 height 10
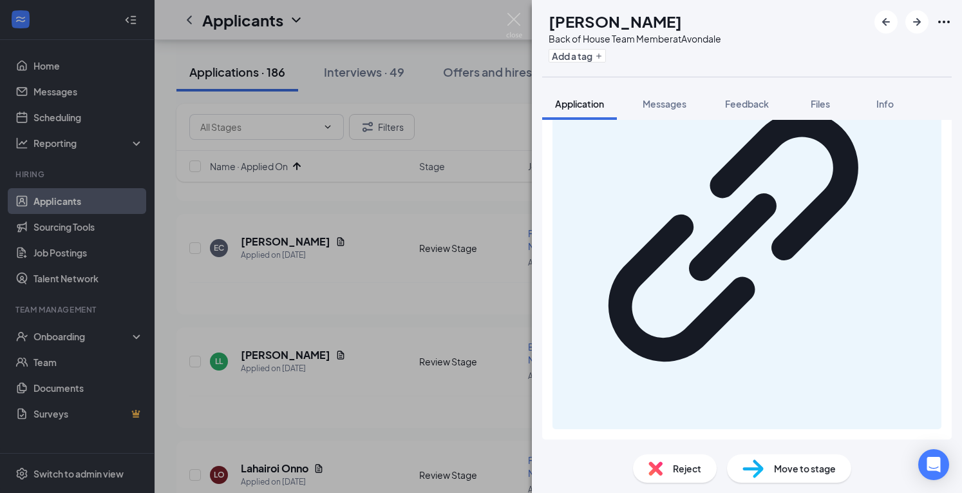
scroll to position [1337, 0]
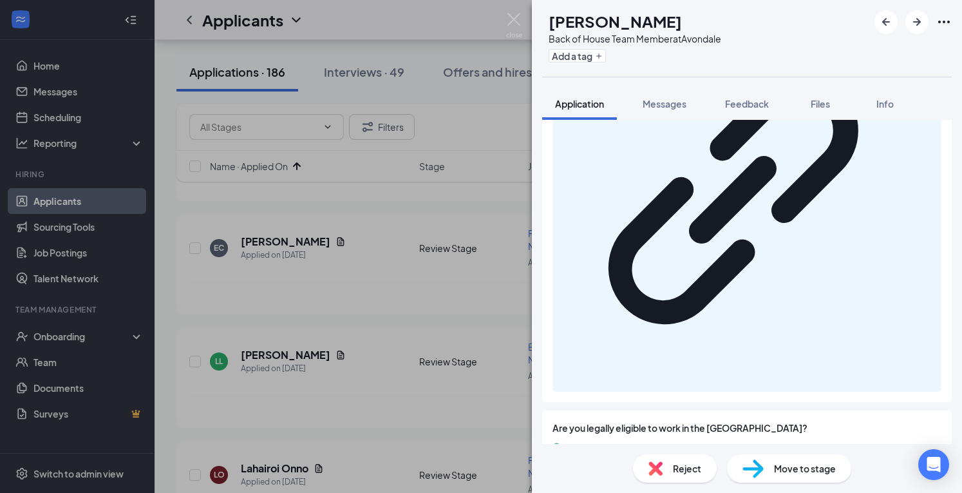
click at [759, 466] on img at bounding box center [753, 468] width 21 height 19
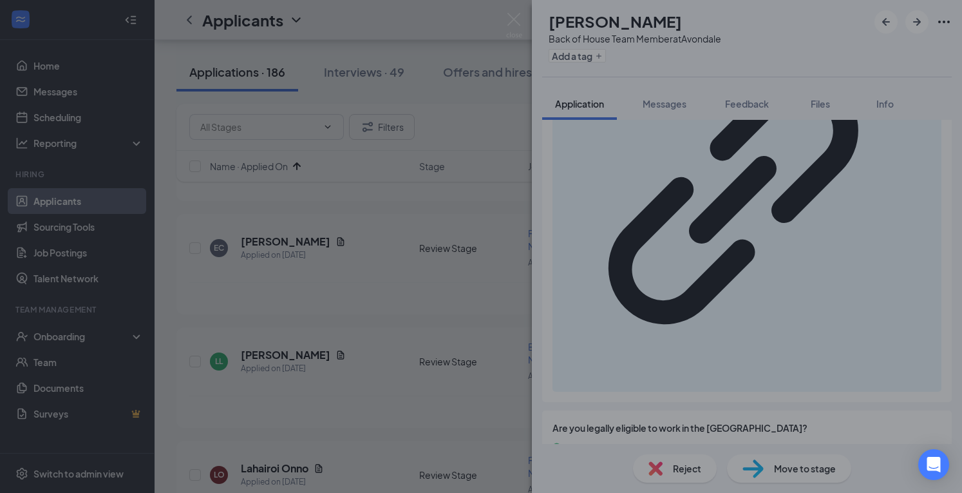
scroll to position [1332, 0]
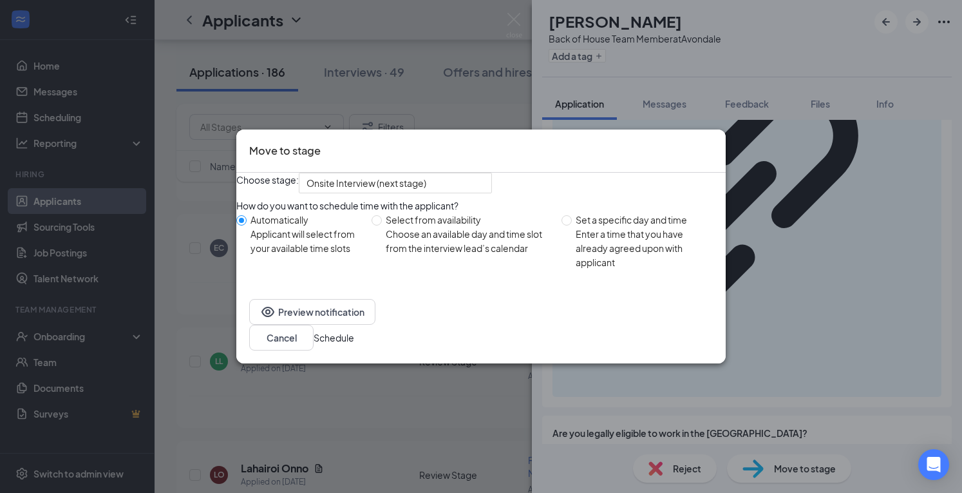
click at [354, 345] on button "Schedule" at bounding box center [334, 337] width 41 height 14
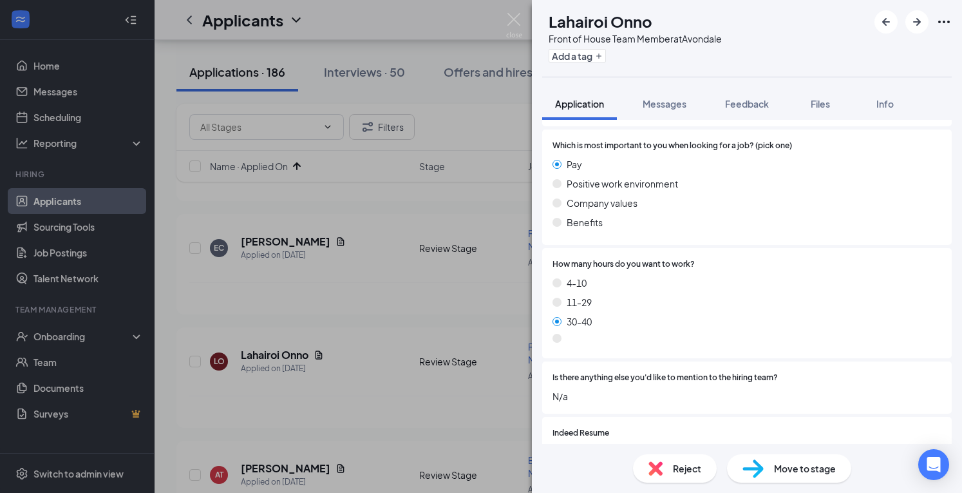
scroll to position [675, 0]
click at [678, 474] on span "Reject" at bounding box center [687, 468] width 28 height 14
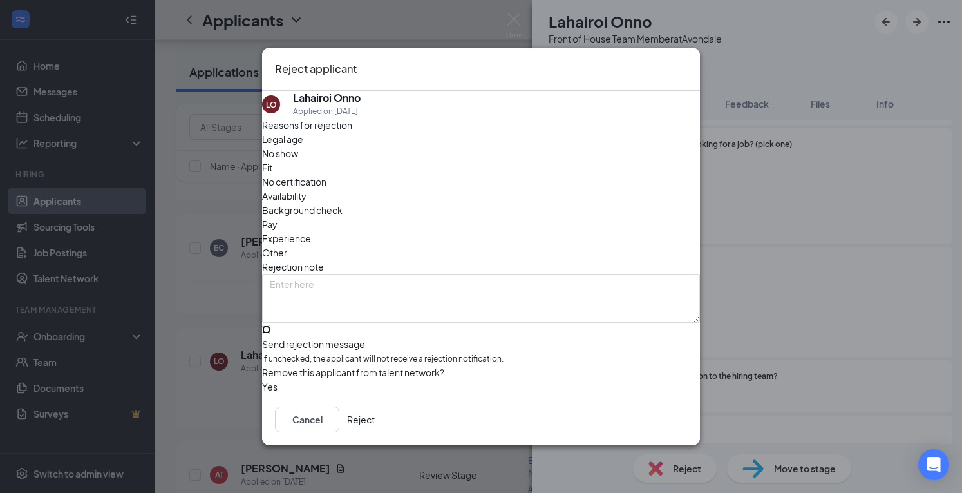
click at [271, 325] on input "Send rejection message If unchecked, the applicant will not receive a rejection…" at bounding box center [266, 329] width 8 height 8
checkbox input "true"
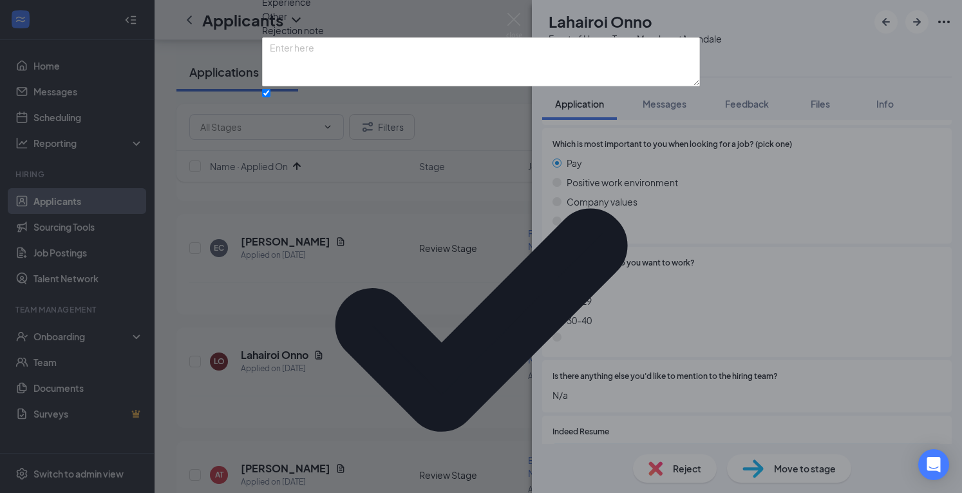
click at [375, 354] on div "Reasons for rejection Legal age No show Fit No certification Availability Backg…" at bounding box center [481, 262] width 438 height 763
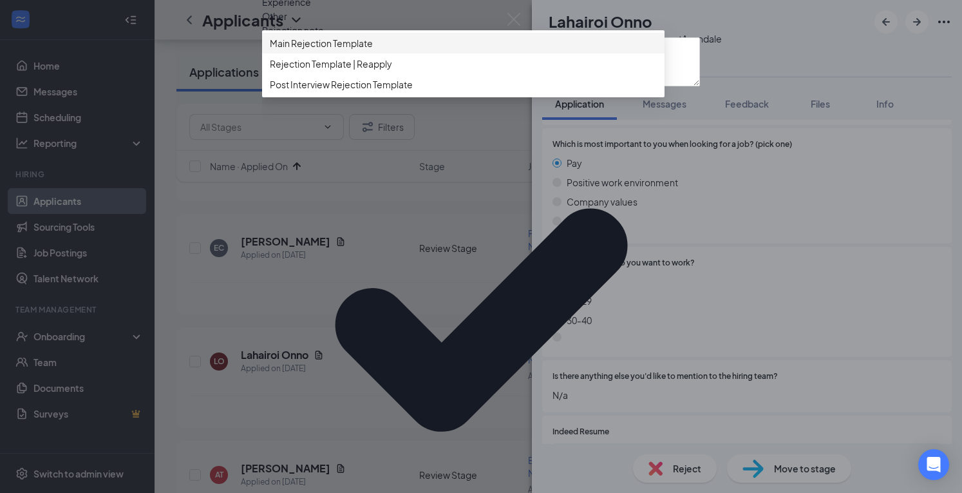
click at [373, 50] on span "Main Rejection Template" at bounding box center [321, 43] width 103 height 14
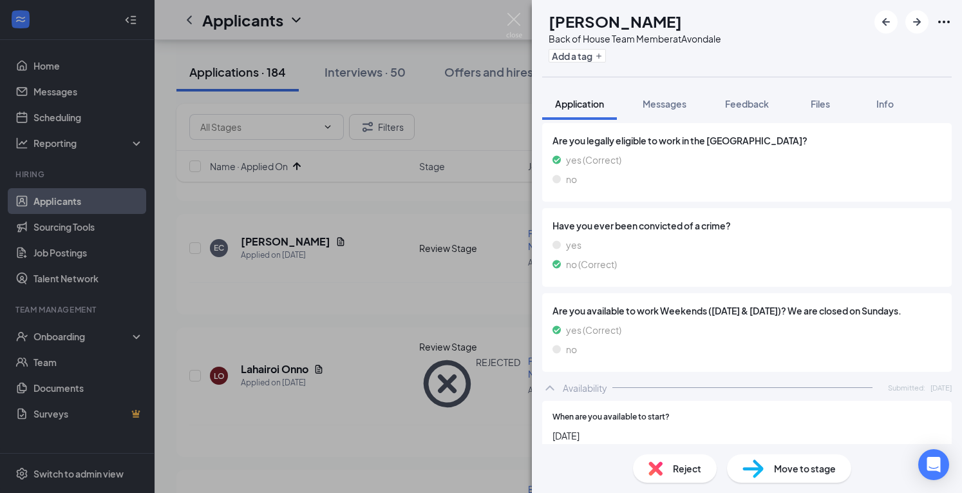
scroll to position [1366, 0]
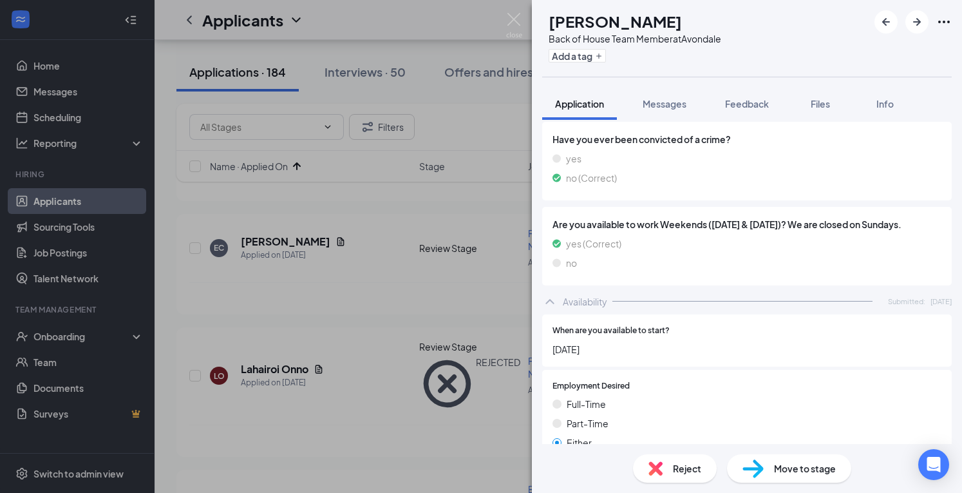
click at [664, 477] on div "Reject" at bounding box center [675, 468] width 84 height 28
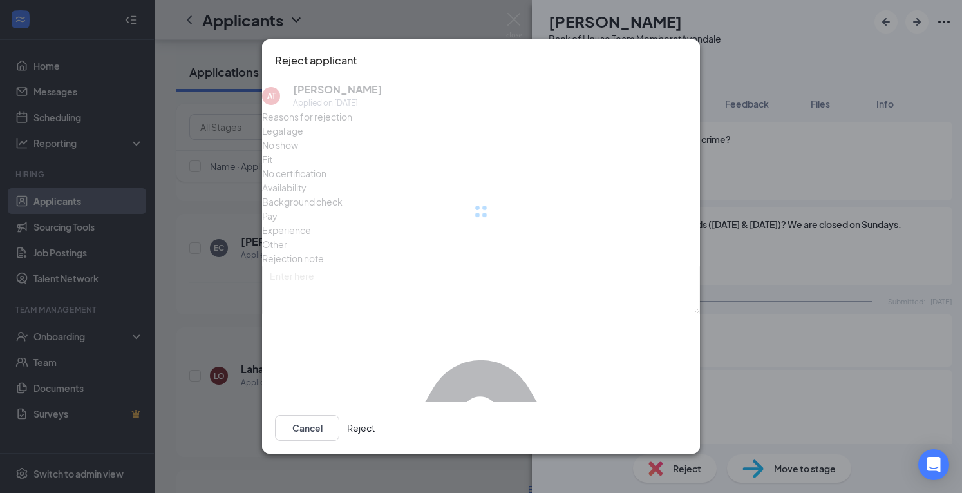
scroll to position [1361, 0]
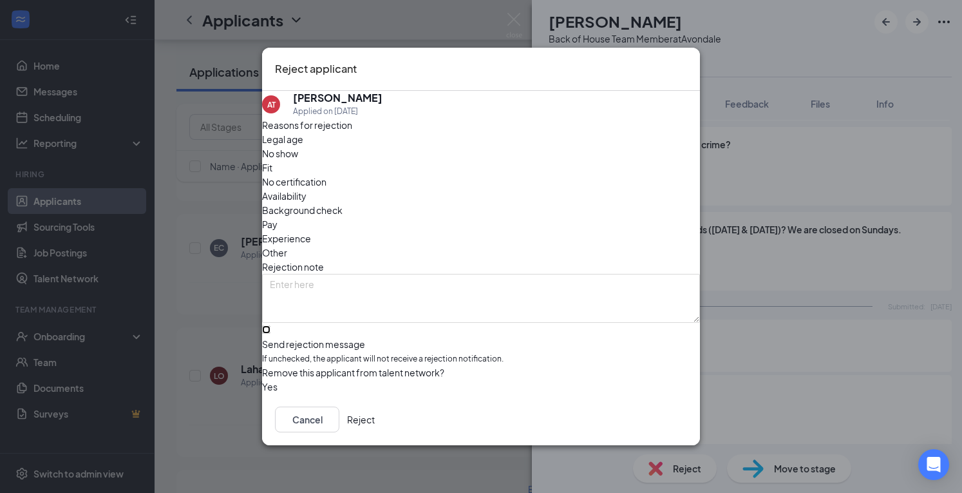
click at [271, 325] on input "Send rejection message If unchecked, the applicant will not receive a rejection…" at bounding box center [266, 329] width 8 height 8
checkbox input "true"
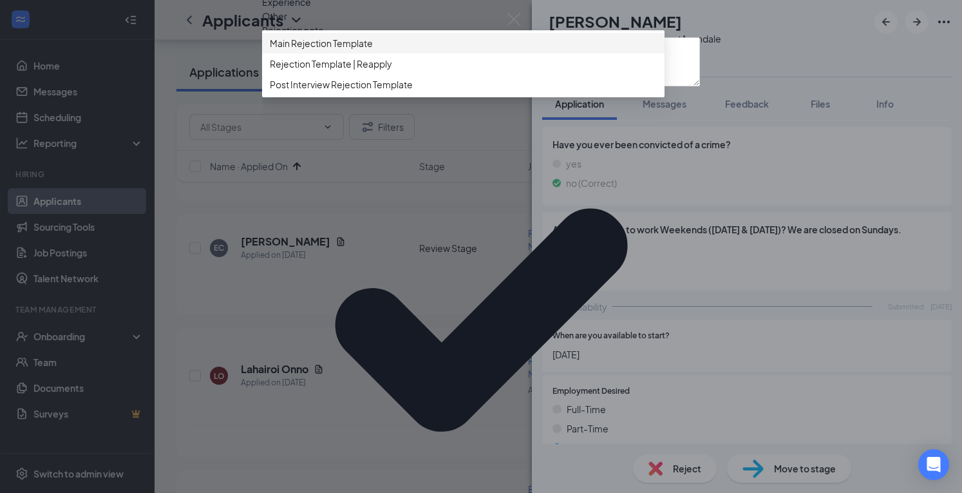
click at [390, 53] on div "Main Rejection Template" at bounding box center [463, 43] width 403 height 21
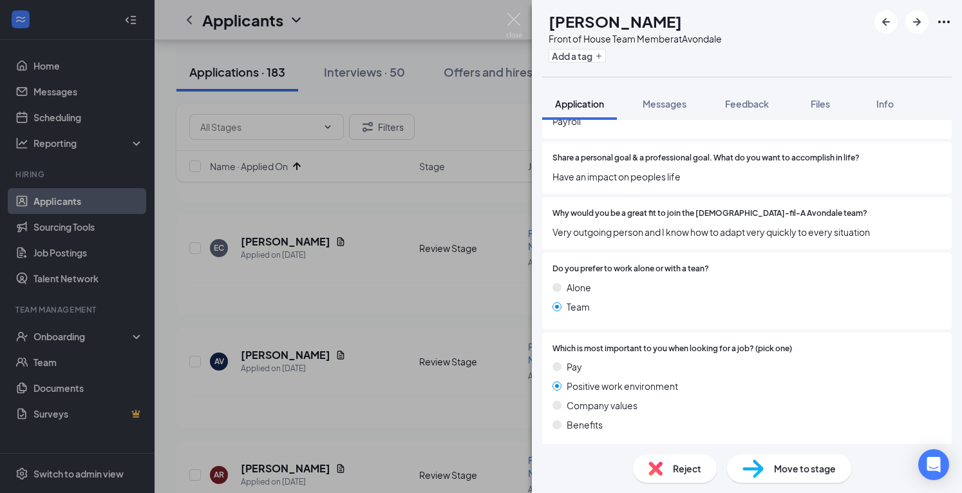
scroll to position [499, 0]
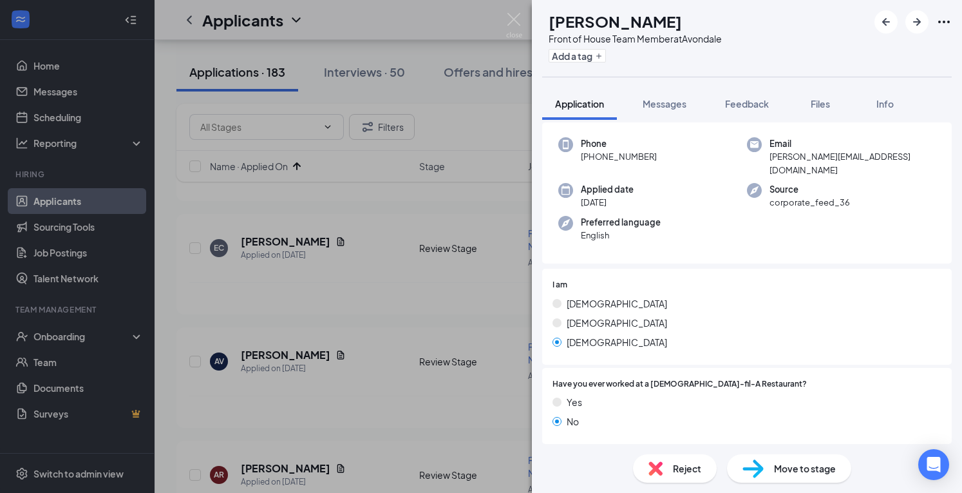
click at [712, 335] on div "[DEMOGRAPHIC_DATA]" at bounding box center [747, 342] width 389 height 14
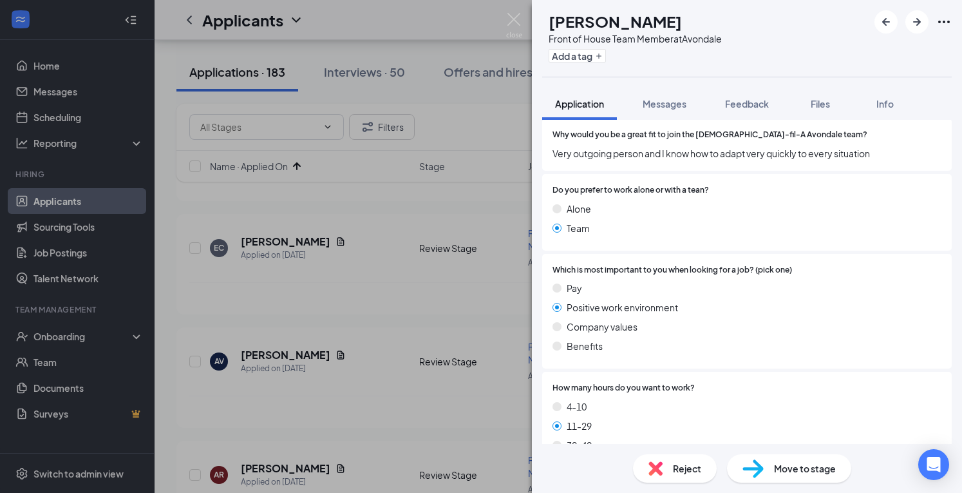
scroll to position [813, 0]
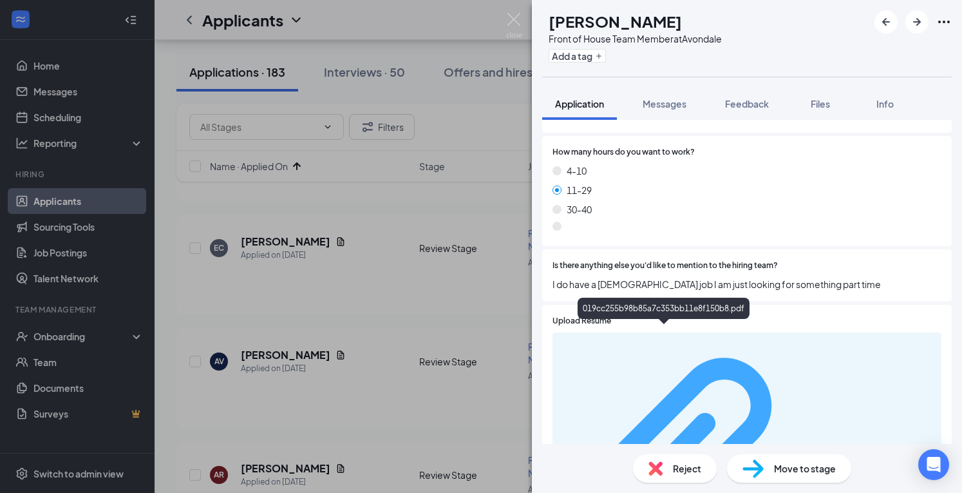
click at [812, 459] on div "019cc255b98b85a7c353bb11e8f150b8.pdf" at bounding box center [873, 464] width 122 height 10
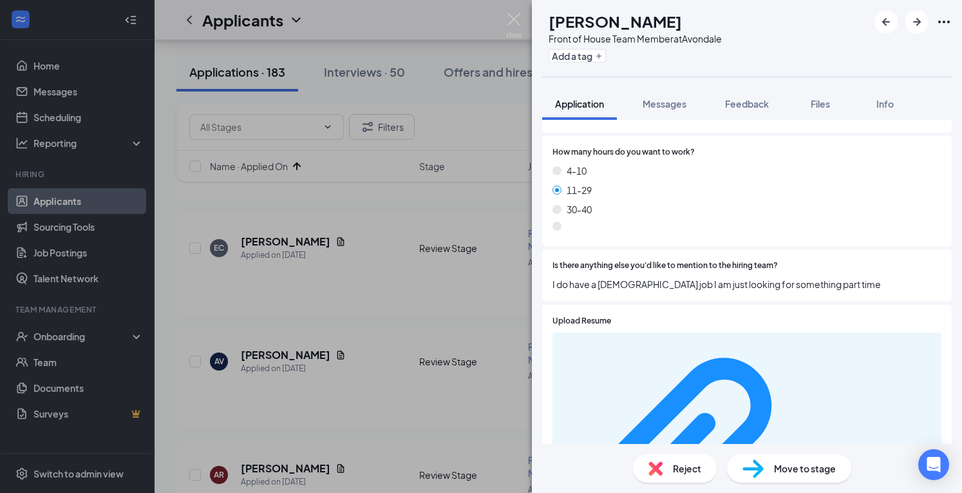
click at [679, 464] on span "Reject" at bounding box center [687, 468] width 28 height 14
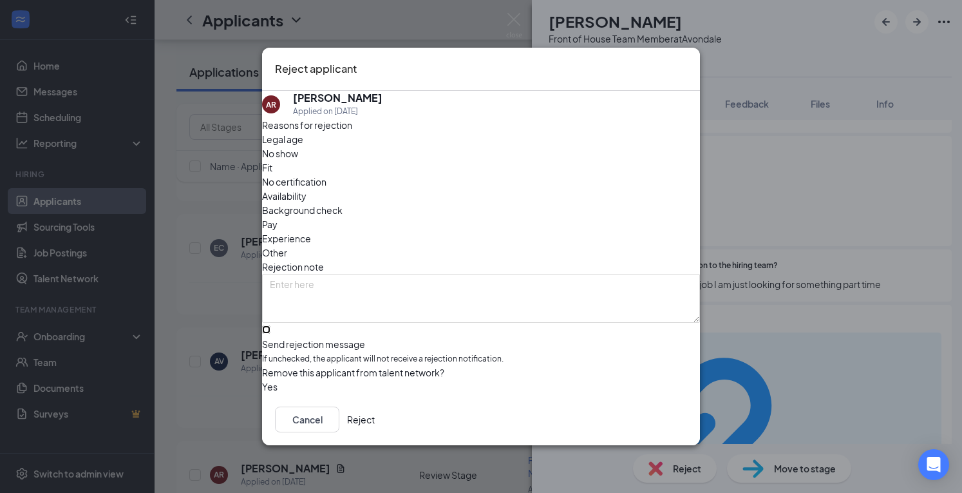
click at [271, 325] on input "Send rejection message If unchecked, the applicant will not receive a rejection…" at bounding box center [266, 329] width 8 height 8
checkbox input "true"
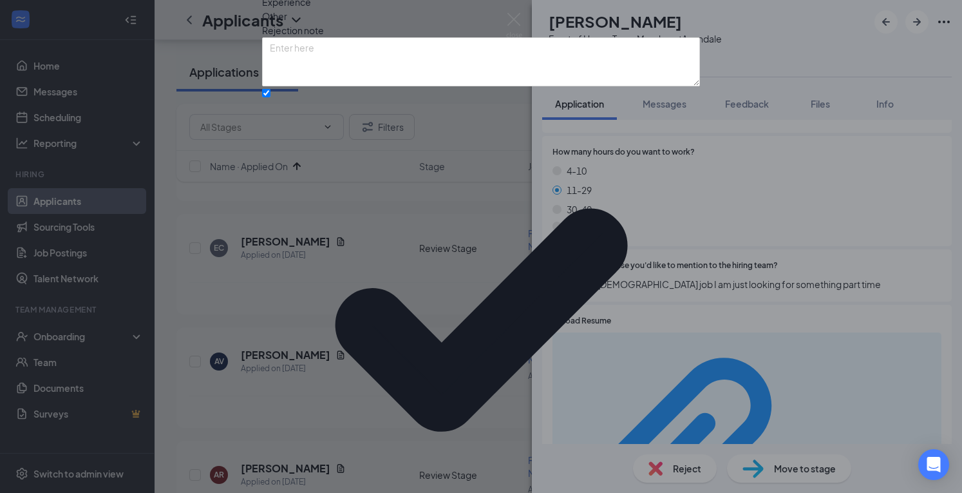
click at [335, 381] on div "Reasons for rejection Legal age No show Fit No certification Availability Backg…" at bounding box center [481, 262] width 438 height 763
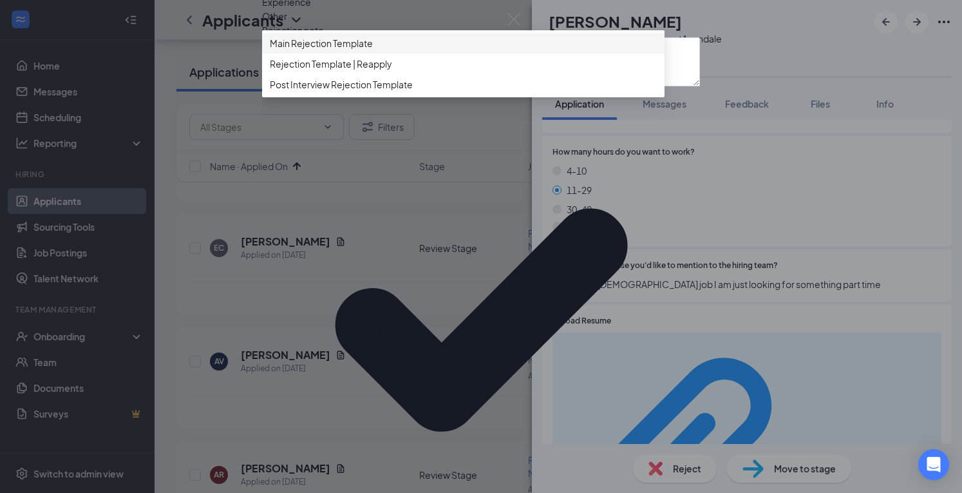
click at [353, 50] on span "Main Rejection Template" at bounding box center [321, 43] width 103 height 14
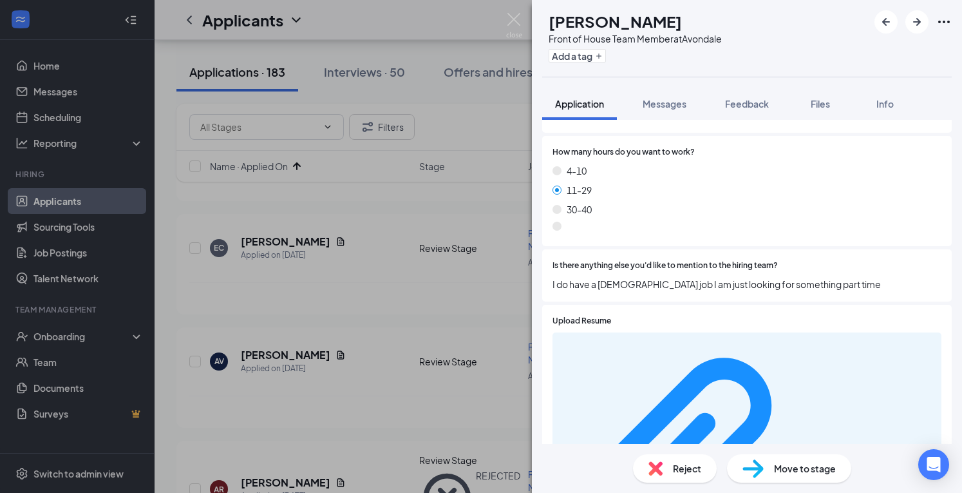
click at [667, 464] on div "Reject" at bounding box center [675, 468] width 84 height 28
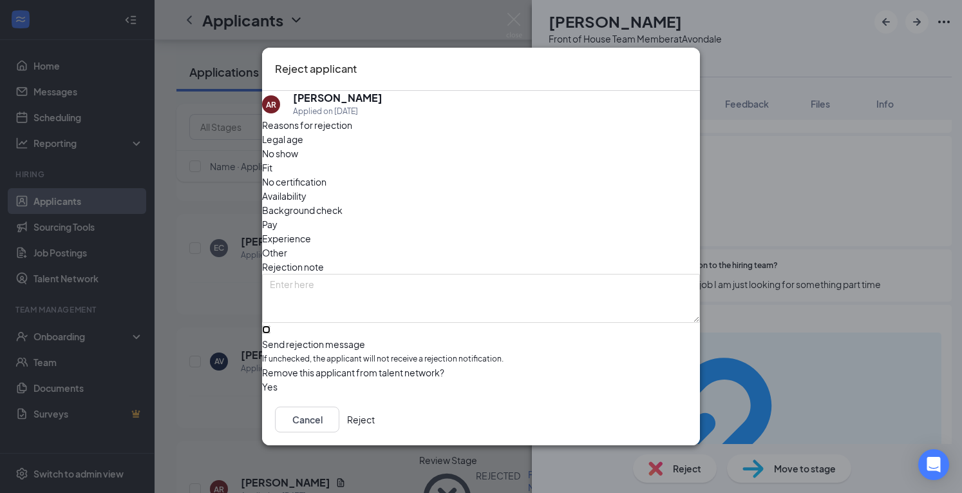
click at [271, 325] on input "Send rejection message If unchecked, the applicant will not receive a rejection…" at bounding box center [266, 329] width 8 height 8
checkbox input "true"
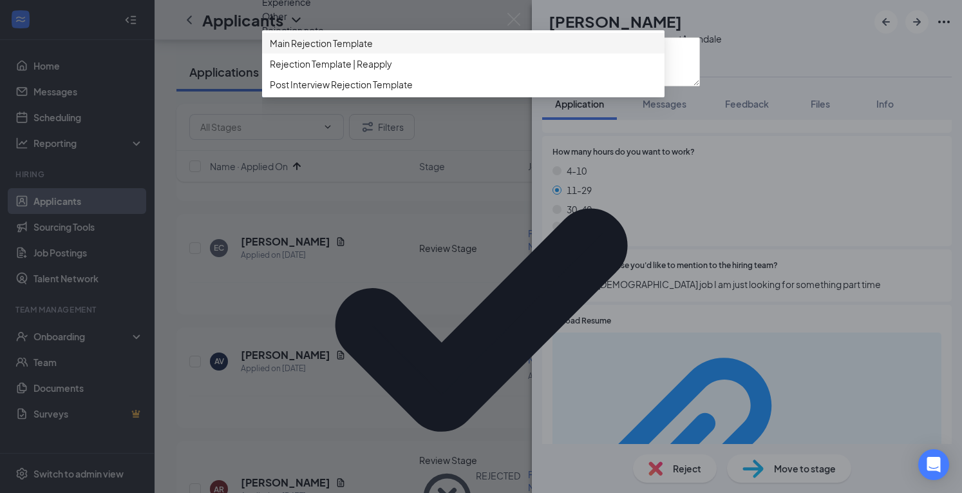
click at [403, 50] on span "Main Rejection Template" at bounding box center [463, 43] width 387 height 14
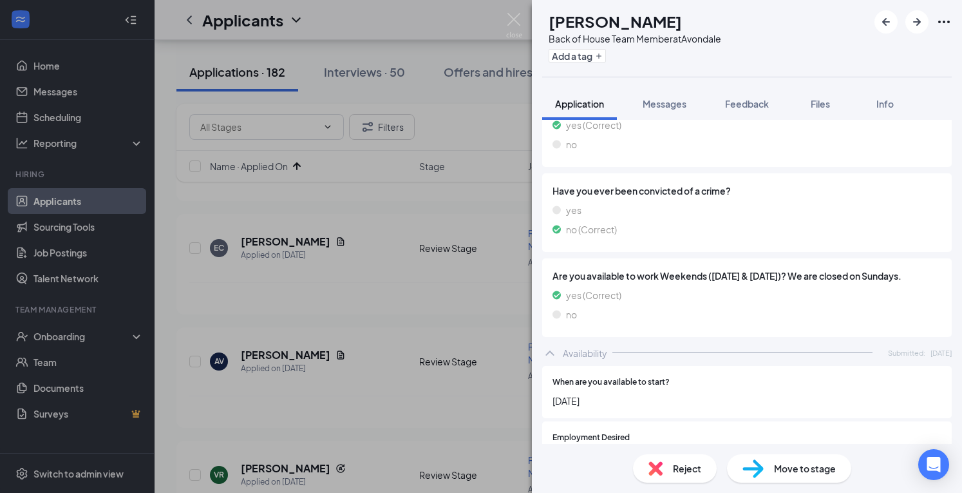
scroll to position [1348, 0]
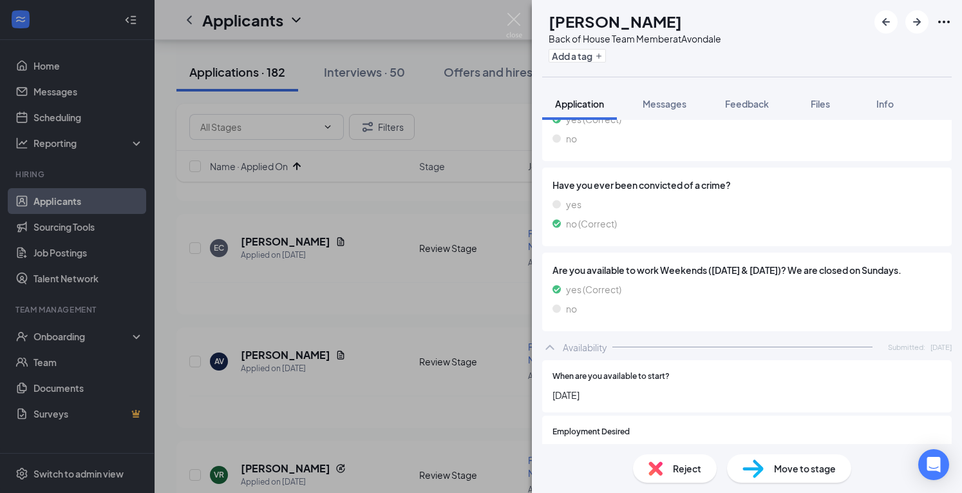
click at [673, 475] on span "Reject" at bounding box center [687, 468] width 28 height 14
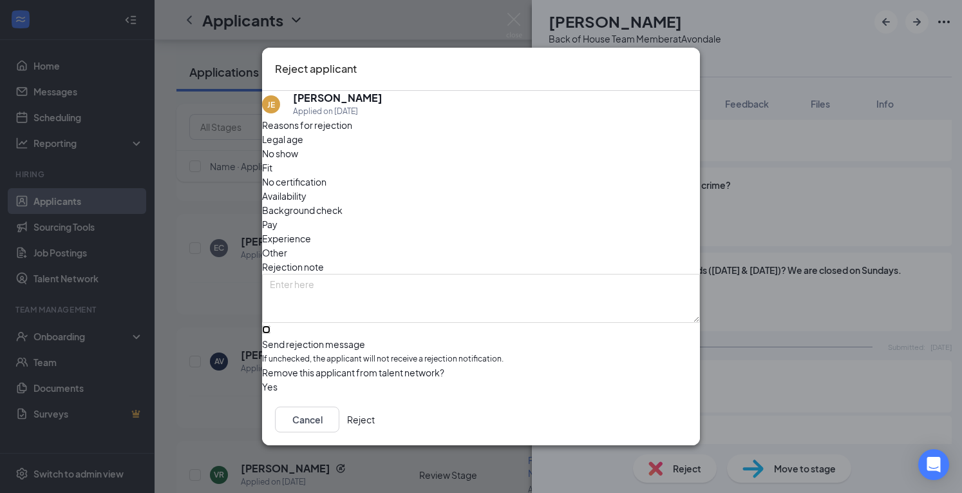
click at [271, 325] on input "Send rejection message If unchecked, the applicant will not receive a rejection…" at bounding box center [266, 329] width 8 height 8
checkbox input "true"
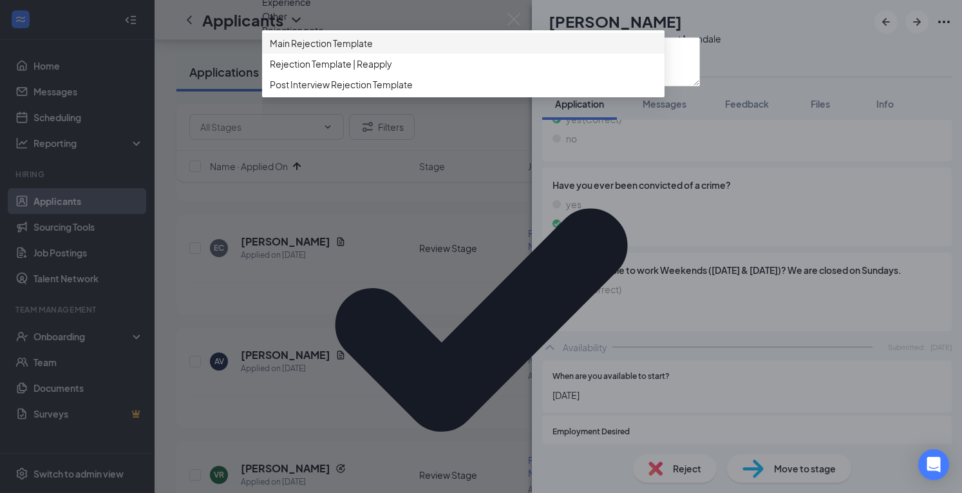
click at [373, 50] on span "Main Rejection Template" at bounding box center [321, 43] width 103 height 14
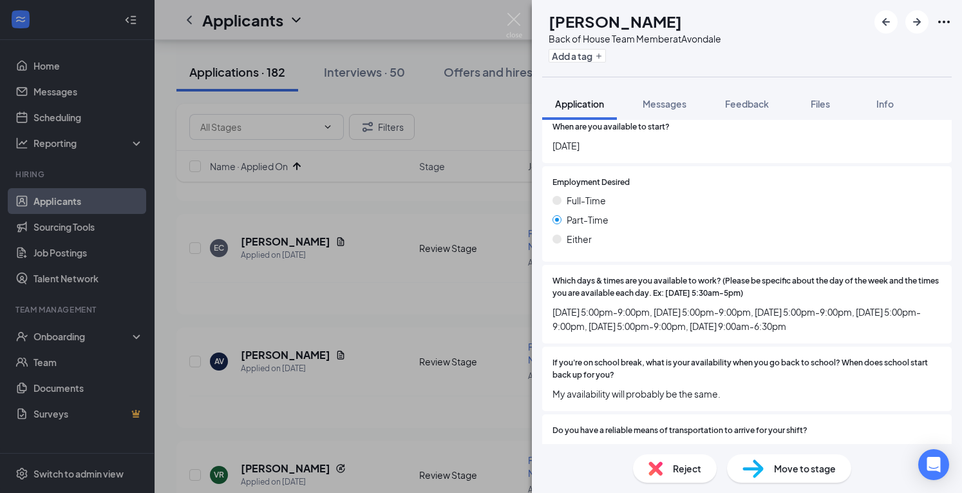
scroll to position [1241, 0]
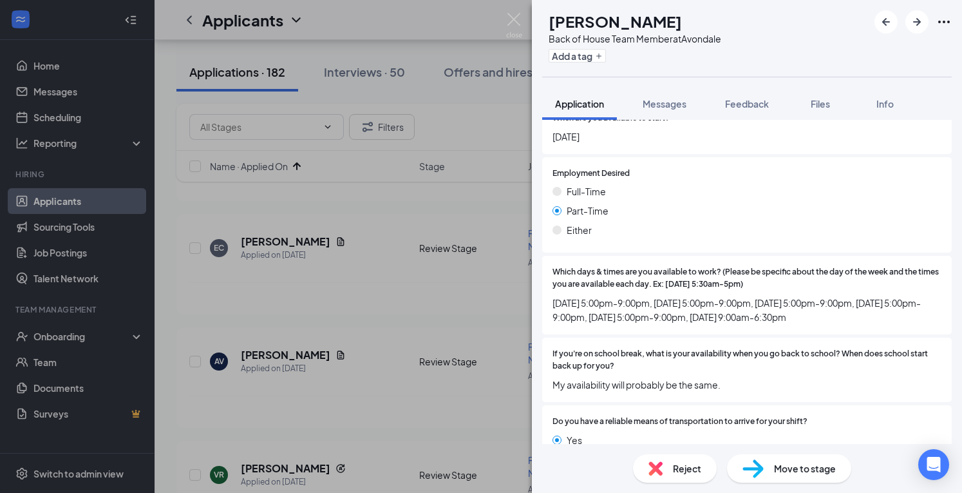
click at [682, 468] on span "Reject" at bounding box center [687, 468] width 28 height 14
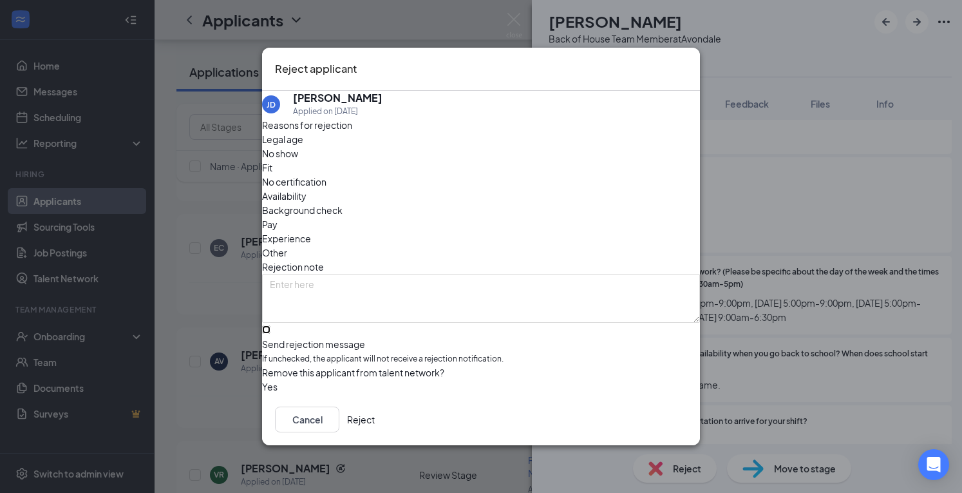
click at [271, 325] on input "Send rejection message If unchecked, the applicant will not receive a rejection…" at bounding box center [266, 329] width 8 height 8
checkbox input "true"
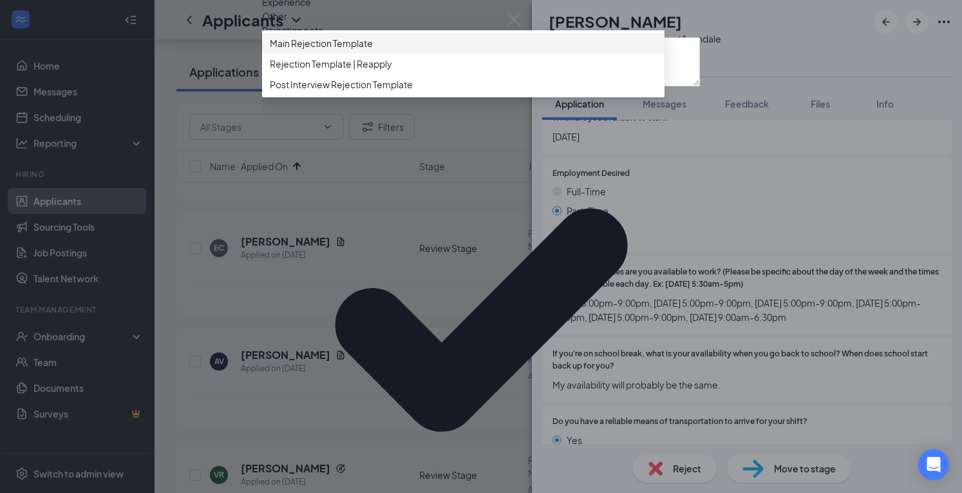
click at [423, 50] on span "Main Rejection Template" at bounding box center [463, 43] width 387 height 14
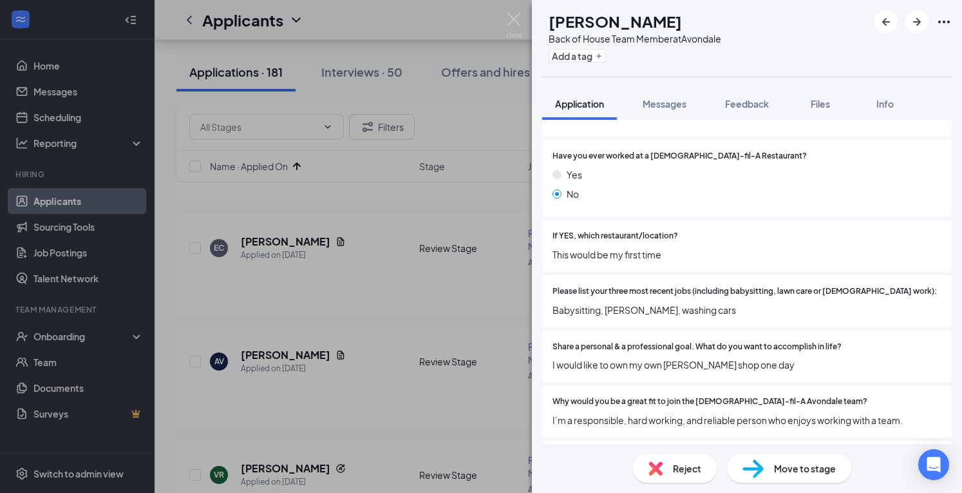
scroll to position [143, 0]
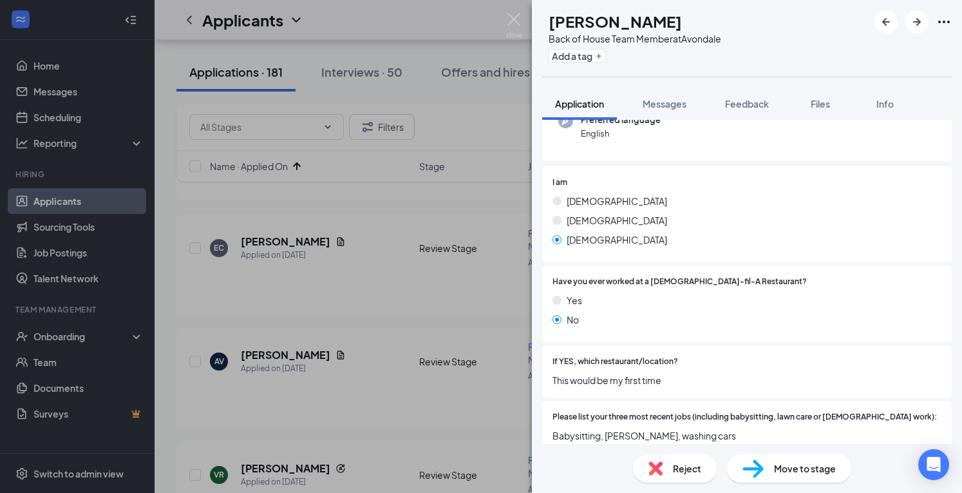
click at [673, 470] on span "Reject" at bounding box center [687, 468] width 28 height 14
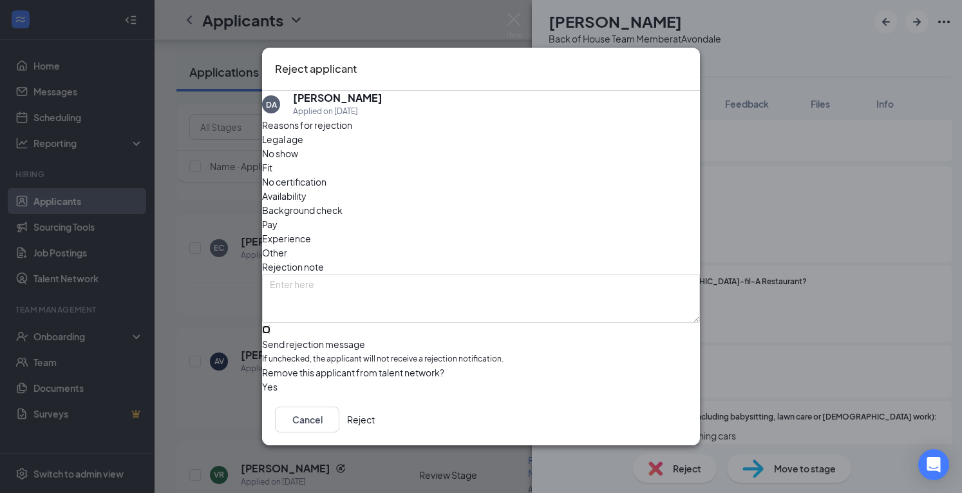
click at [271, 325] on input "Send rejection message If unchecked, the applicant will not receive a rejection…" at bounding box center [266, 329] width 8 height 8
checkbox input "true"
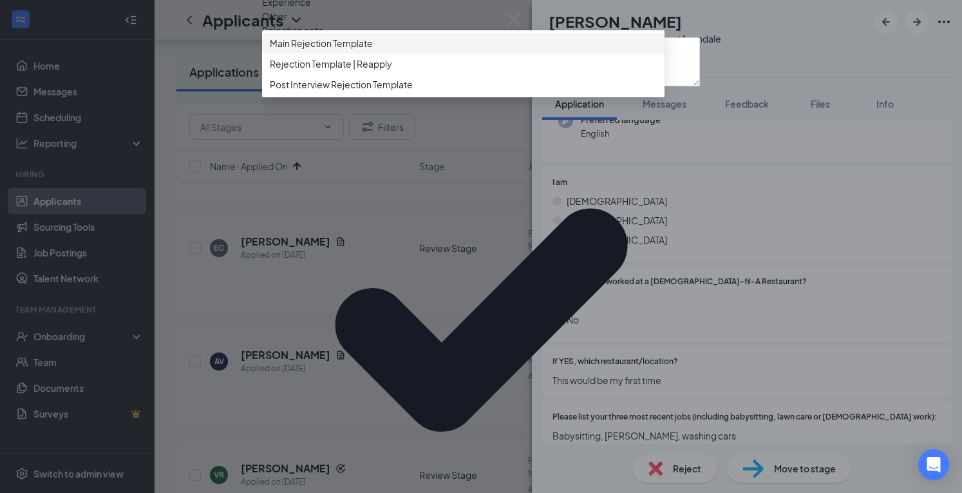
click at [373, 50] on span "Main Rejection Template" at bounding box center [321, 43] width 103 height 14
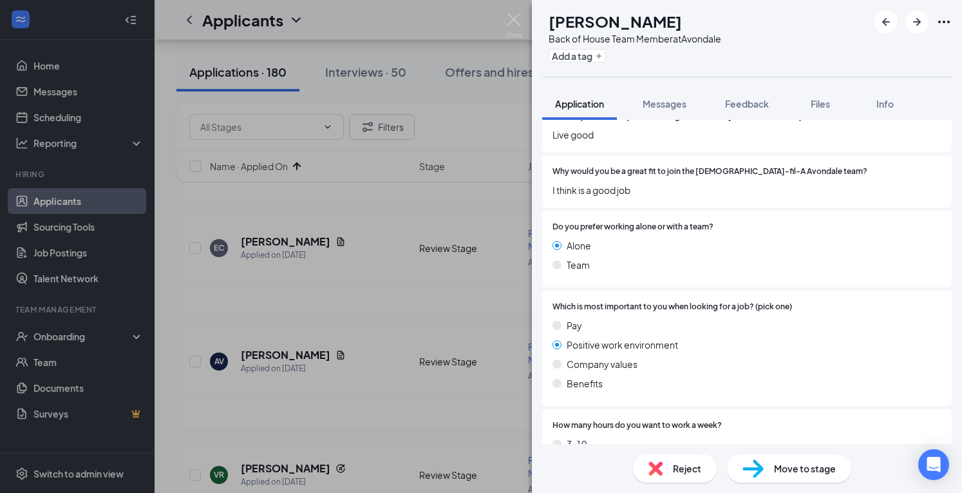
scroll to position [564, 0]
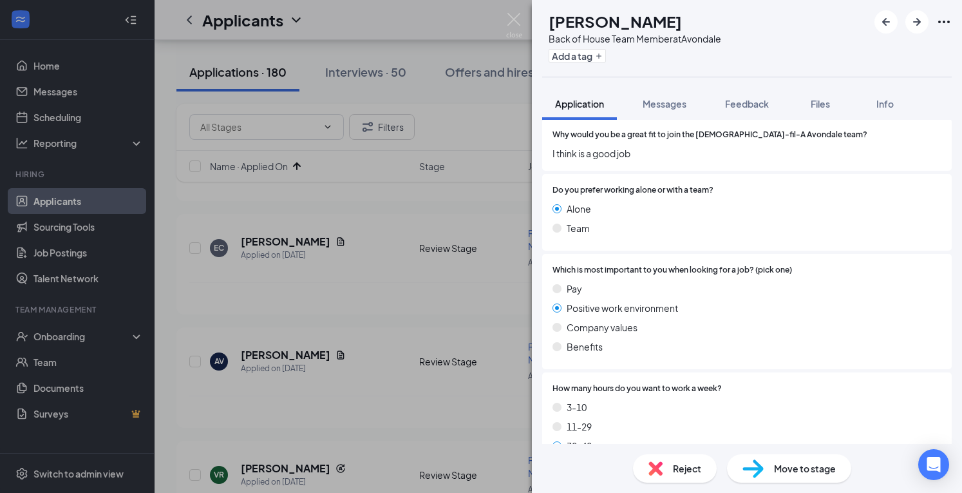
click at [664, 464] on div "Reject" at bounding box center [675, 468] width 84 height 28
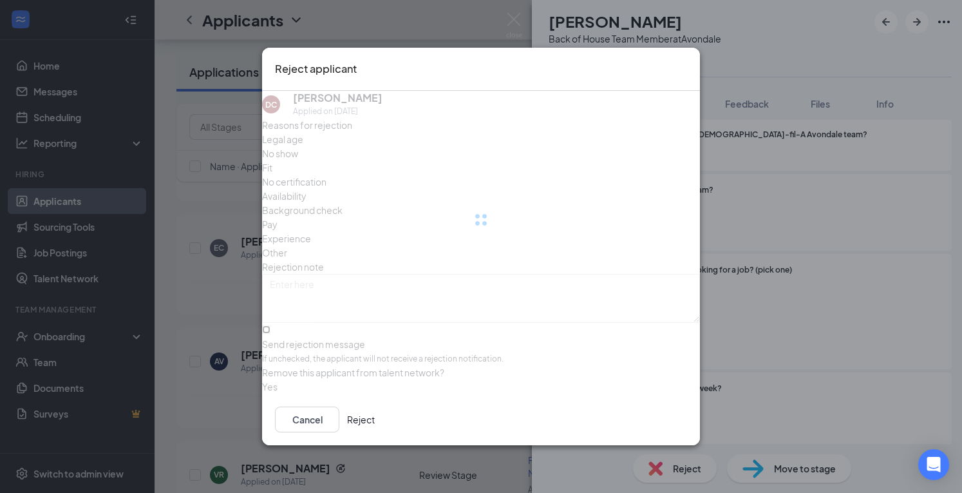
click at [271, 325] on input "Send rejection message If unchecked, the applicant will not receive a rejection…" at bounding box center [266, 329] width 8 height 8
checkbox input "true"
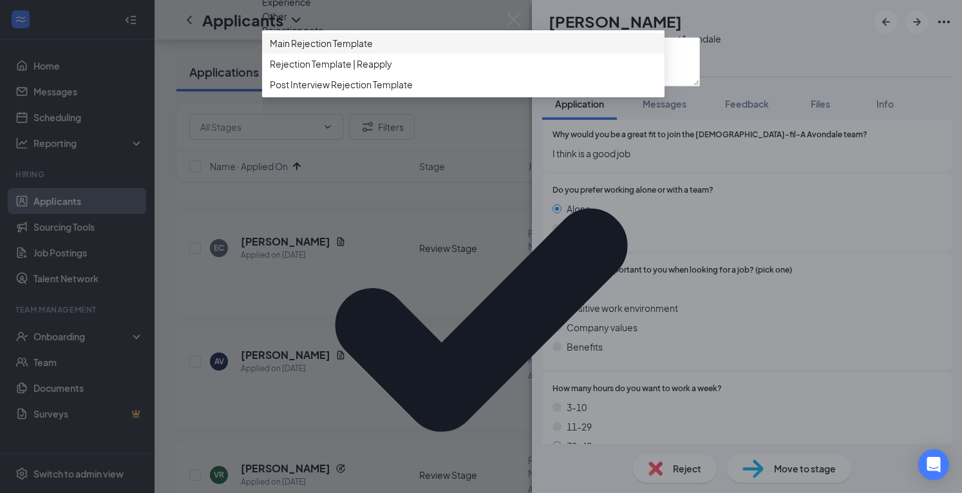
click at [347, 50] on span "Main Rejection Template" at bounding box center [321, 43] width 103 height 14
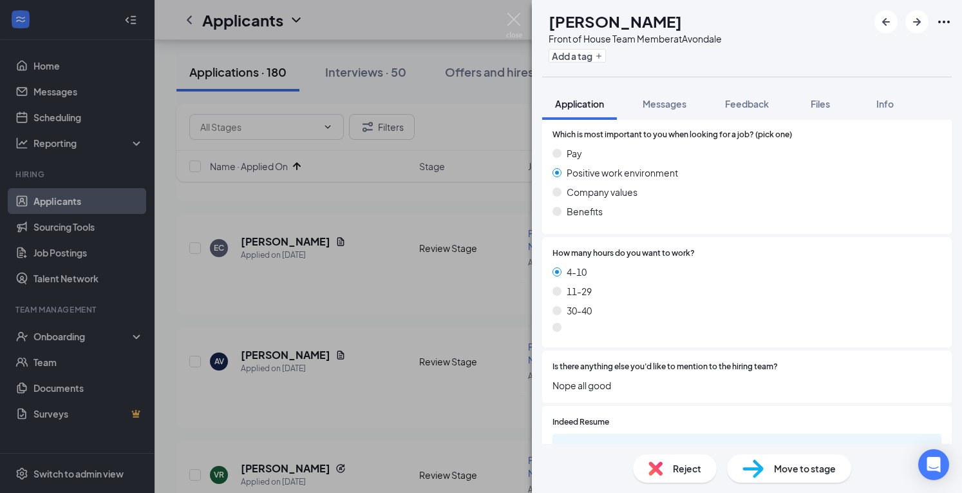
scroll to position [701, 0]
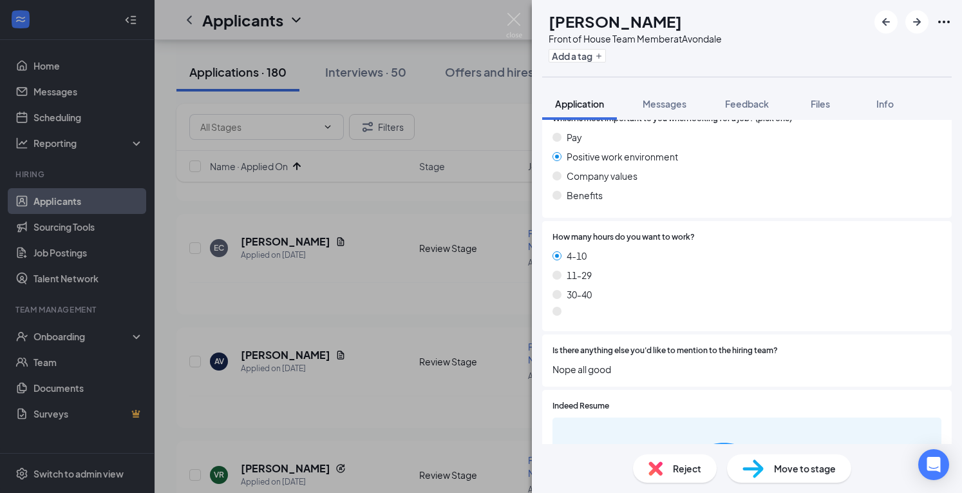
click at [644, 480] on div "Reject" at bounding box center [675, 468] width 84 height 28
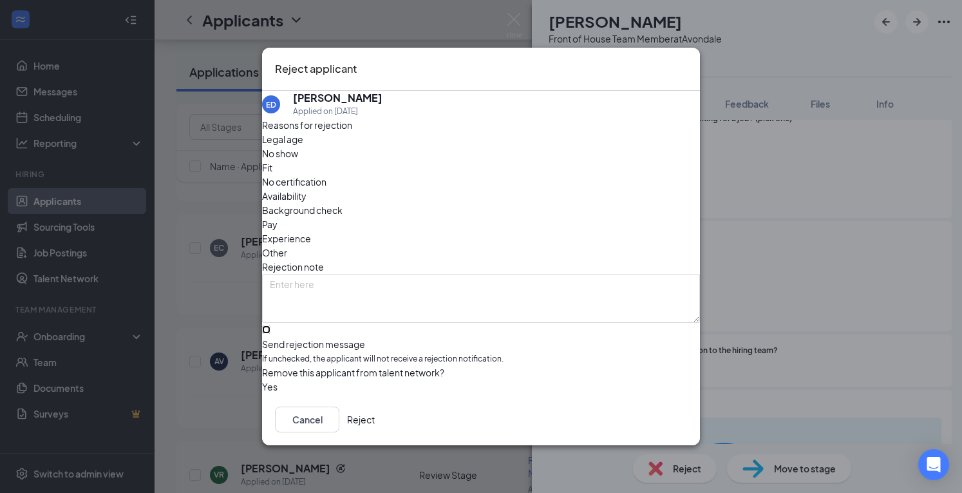
click at [271, 325] on input "Send rejection message If unchecked, the applicant will not receive a rejection…" at bounding box center [266, 329] width 8 height 8
checkbox input "true"
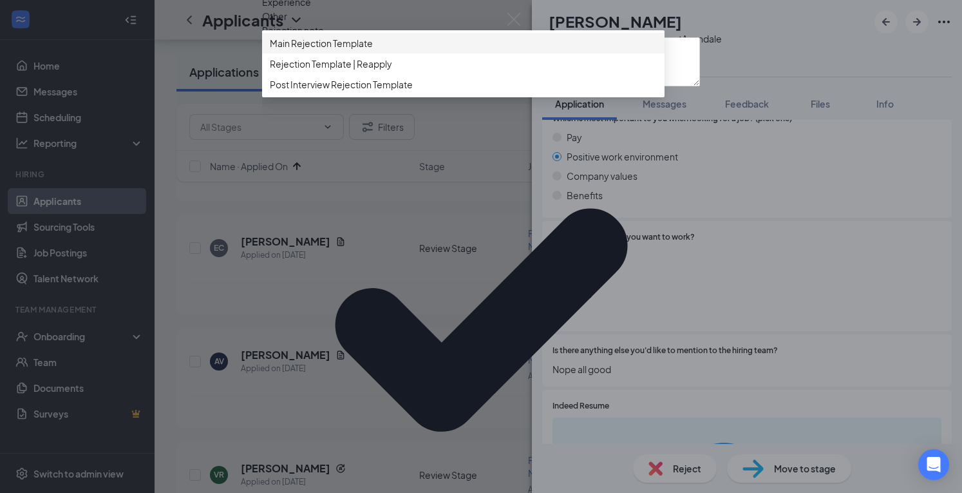
click at [362, 50] on span "Main Rejection Template" at bounding box center [321, 43] width 103 height 14
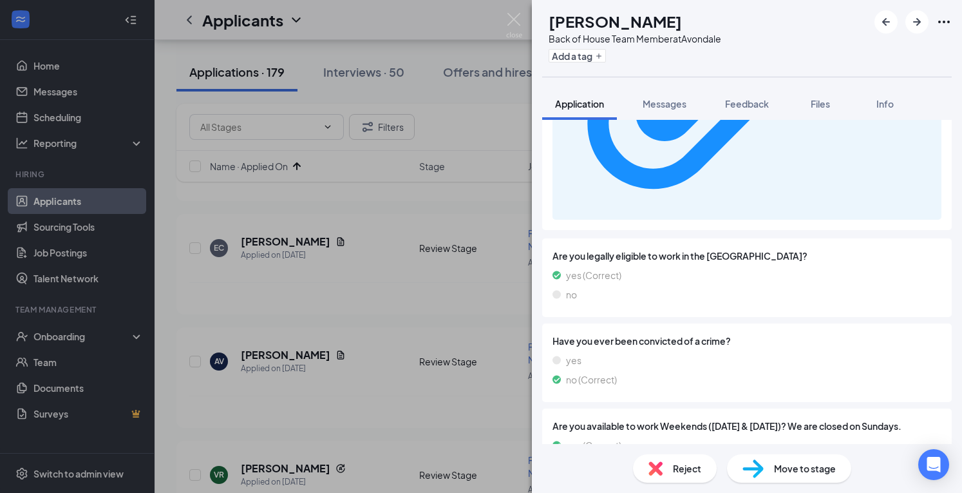
scroll to position [1408, 0]
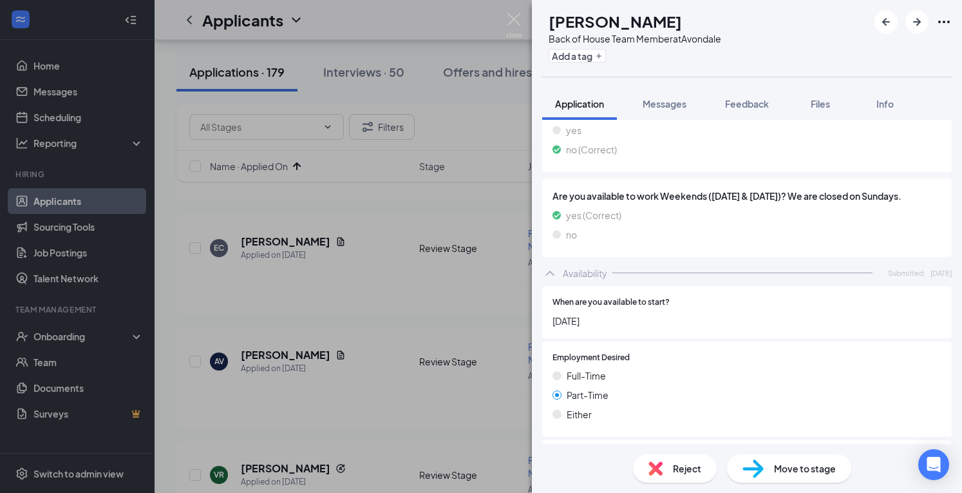
click at [668, 468] on div "Reject" at bounding box center [675, 468] width 84 height 28
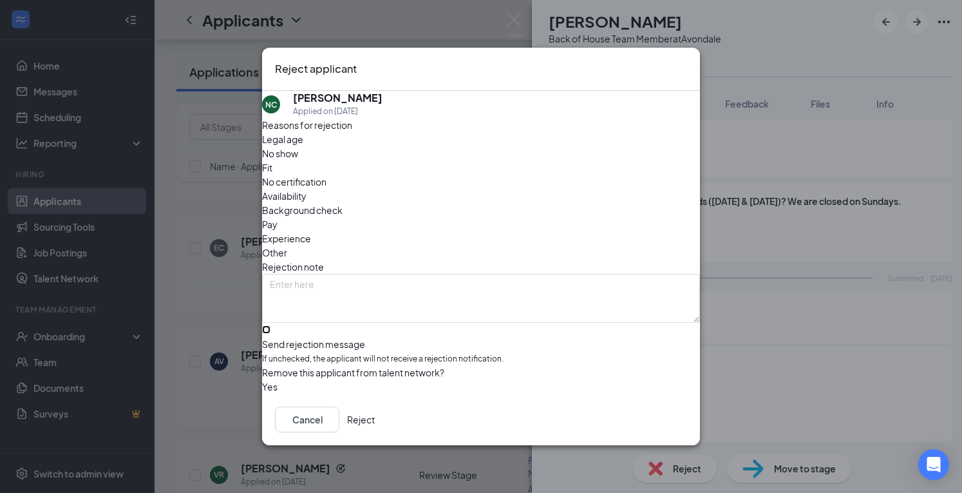
click at [271, 325] on input "Send rejection message If unchecked, the applicant will not receive a rejection…" at bounding box center [266, 329] width 8 height 8
checkbox input "true"
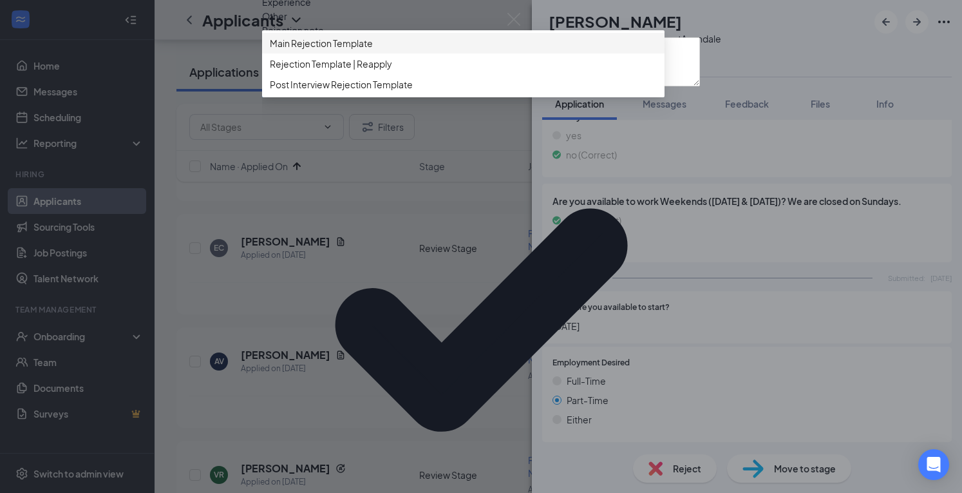
click at [333, 50] on span "Main Rejection Template" at bounding box center [321, 43] width 103 height 14
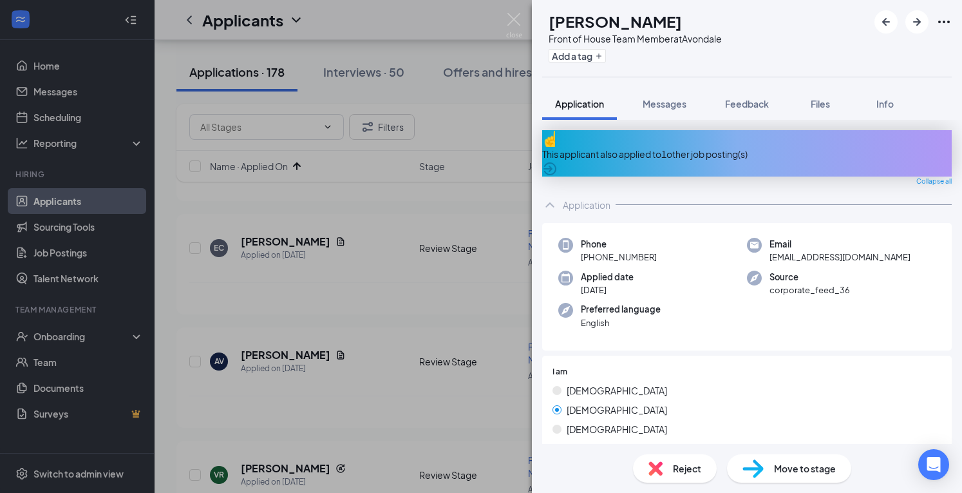
click at [702, 139] on div "This applicant also applied to 1 other job posting(s)" at bounding box center [747, 153] width 410 height 46
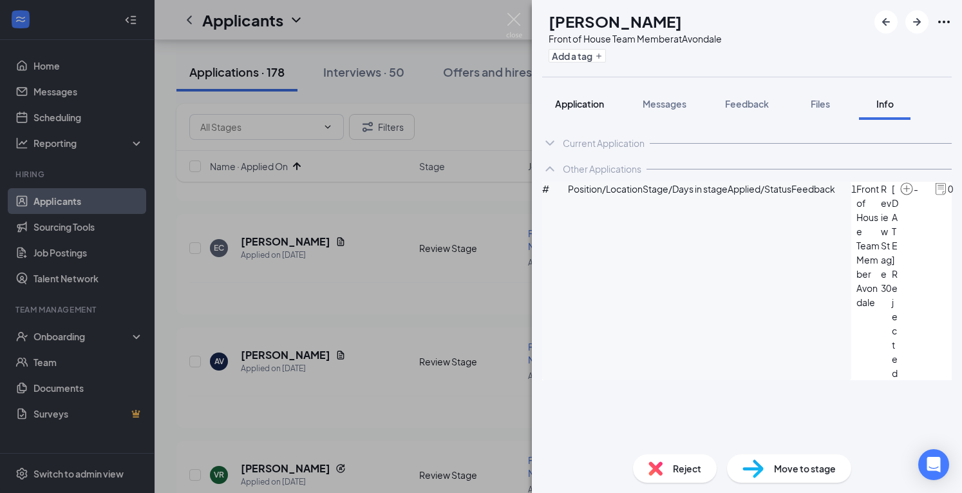
click at [582, 105] on span "Application" at bounding box center [579, 104] width 49 height 12
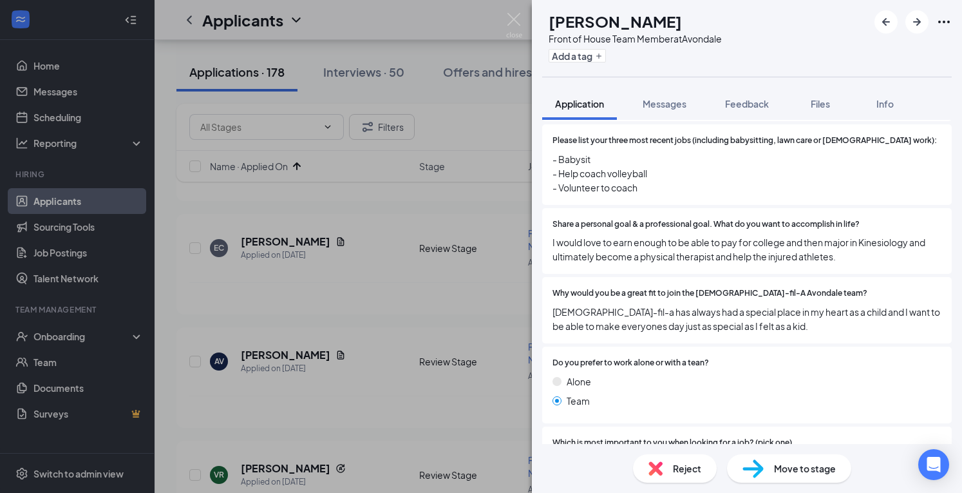
scroll to position [466, 0]
click at [690, 292] on div "Why would you be a great fit to join the [DEMOGRAPHIC_DATA]-fil-A Avondale team…" at bounding box center [747, 310] width 389 height 46
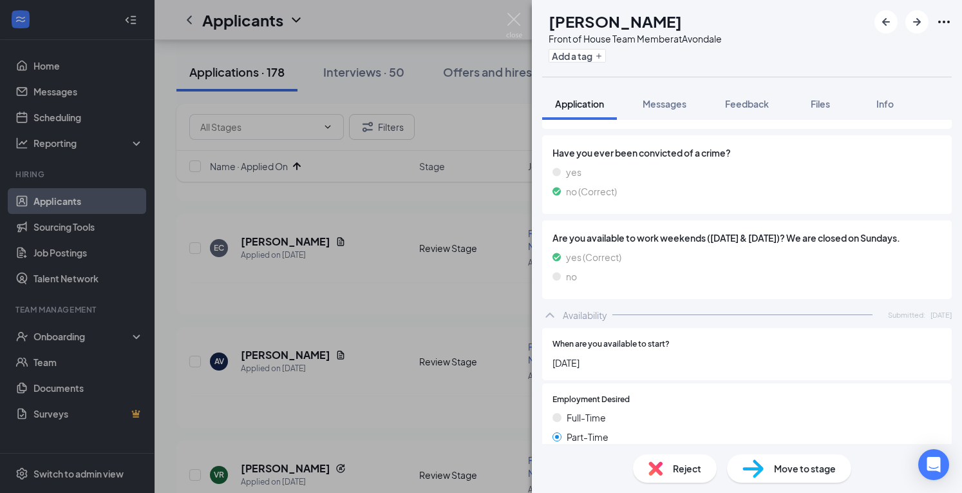
scroll to position [1444, 0]
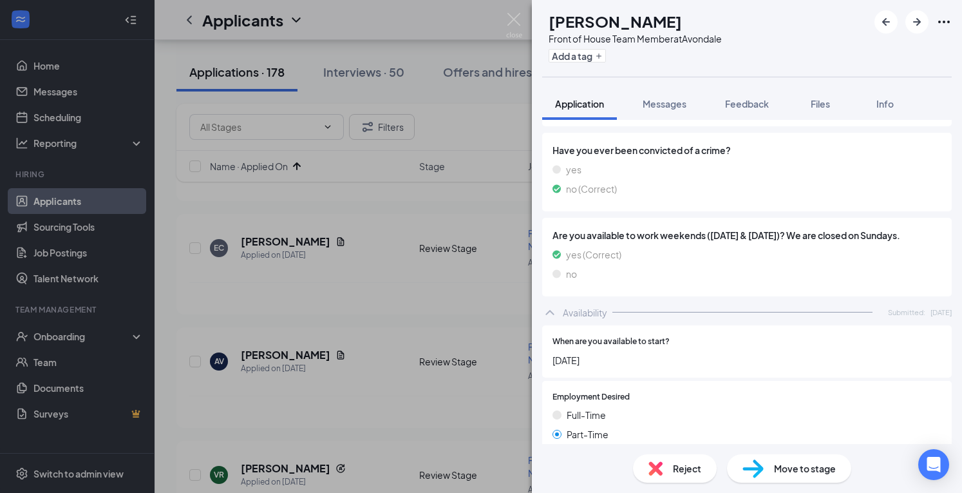
click at [761, 475] on img at bounding box center [753, 468] width 21 height 19
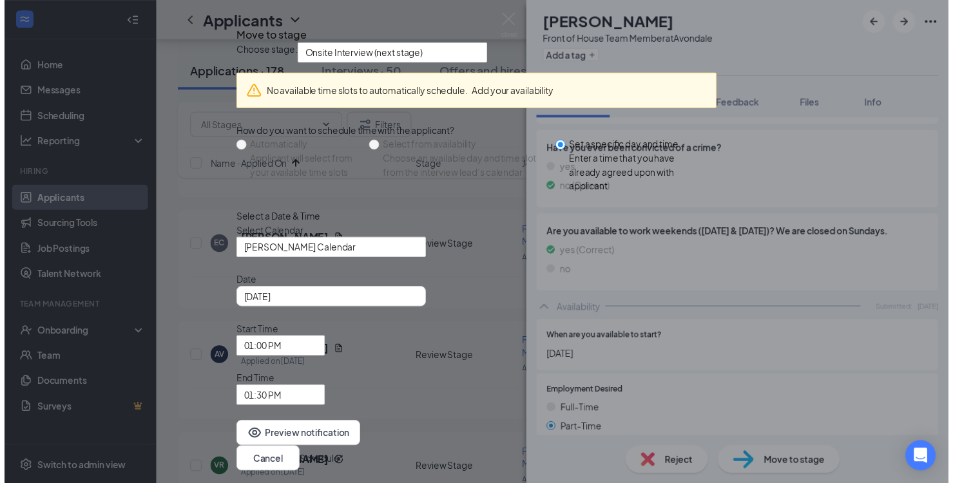
scroll to position [42, 0]
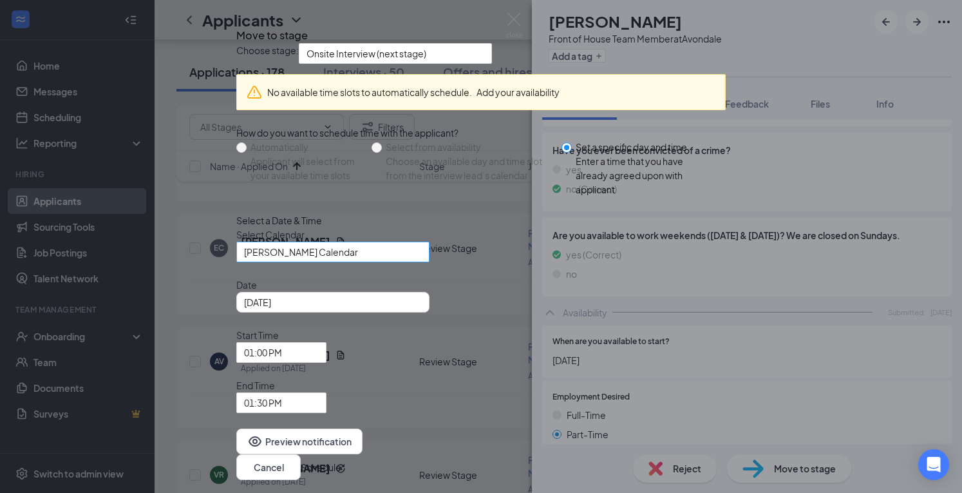
click at [388, 277] on span "[PERSON_NAME] Calendar" at bounding box center [327, 259] width 166 height 35
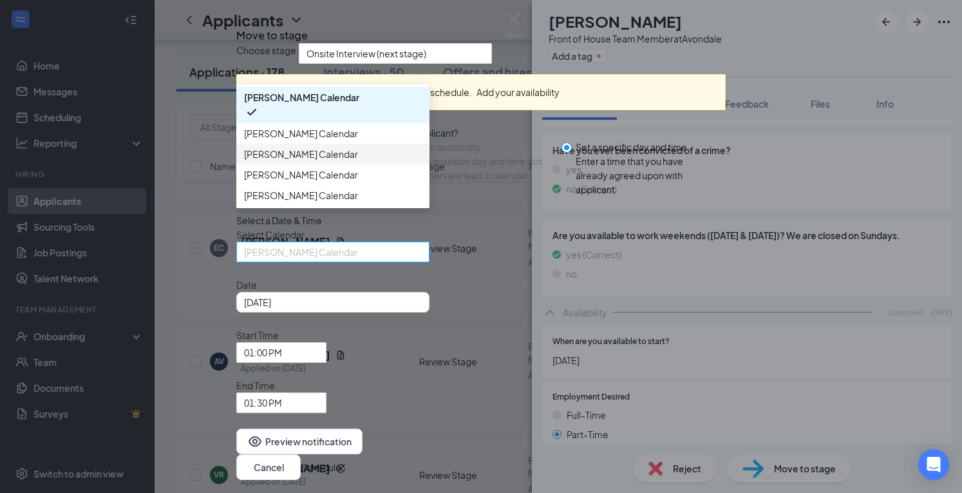
click at [373, 164] on div "[PERSON_NAME] Calendar" at bounding box center [332, 154] width 193 height 21
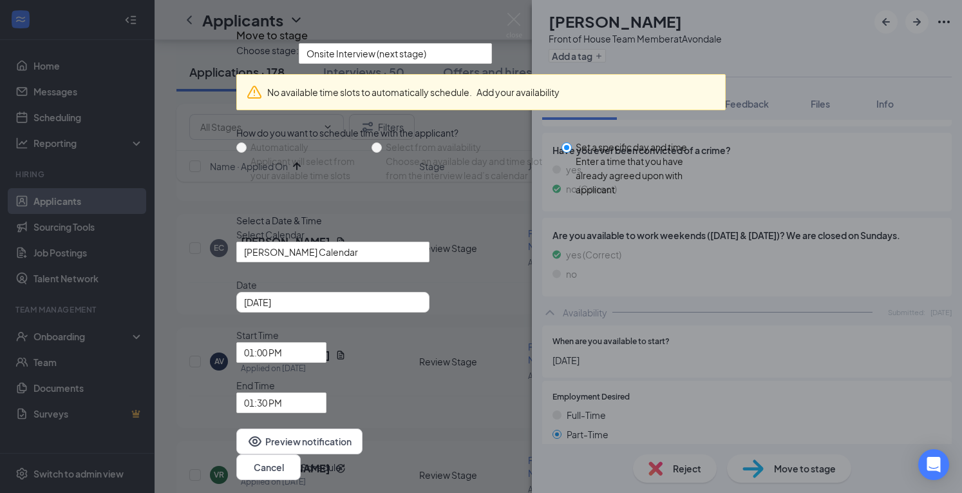
click at [488, 262] on div "Select Calendar [PERSON_NAME] Calendar 153653 152606 149597 [PERSON_NAME] Calen…" at bounding box center [481, 244] width 490 height 35
click at [236, 24] on icon "Cross" at bounding box center [236, 24] width 0 height 0
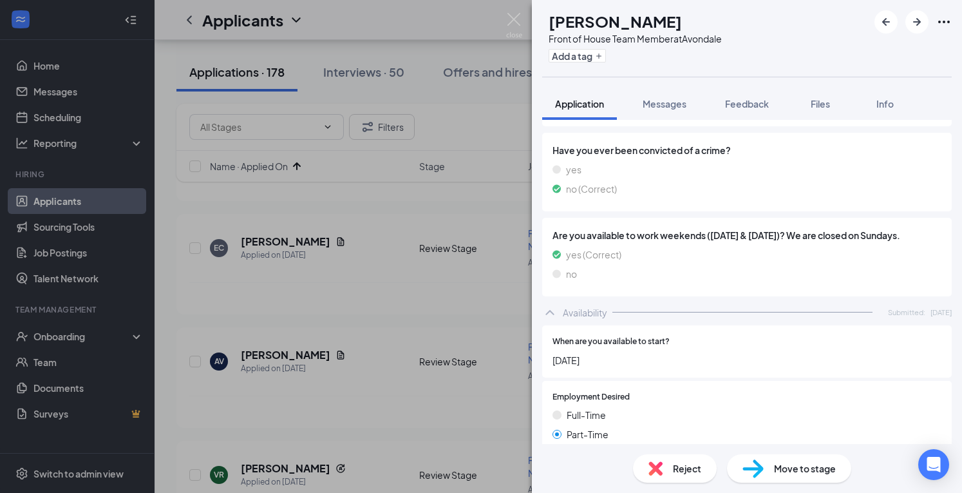
click at [504, 26] on div "KC [PERSON_NAME] Front of House Team Member at [GEOGRAPHIC_DATA] Add a tag Appl…" at bounding box center [481, 246] width 962 height 493
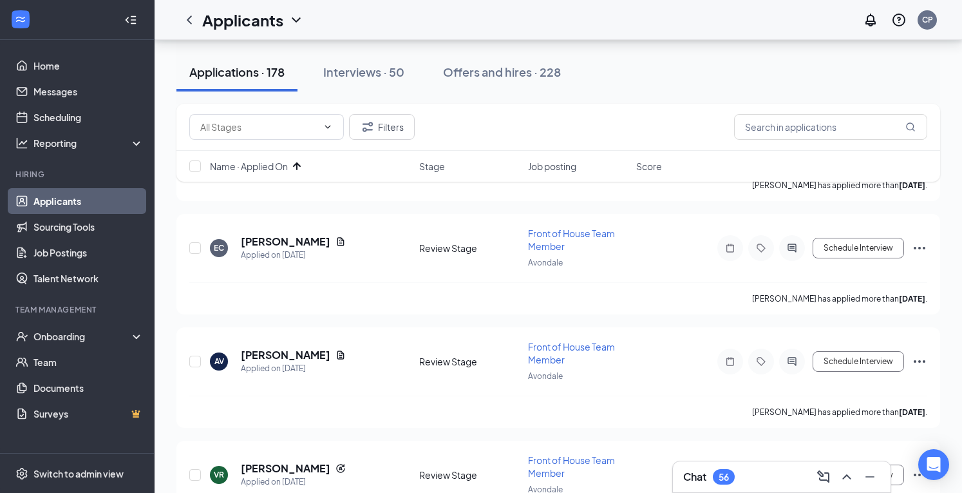
click at [517, 24] on div "Applicants CP" at bounding box center [559, 20] width 808 height 40
